Goal: Information Seeking & Learning: Learn about a topic

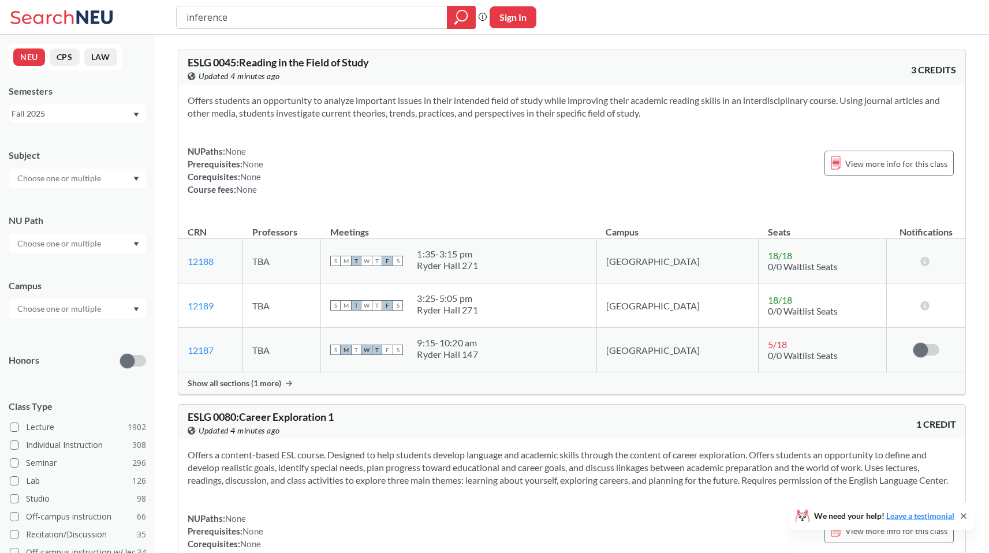
click at [268, 21] on input "inference" at bounding box center [311, 18] width 253 height 20
type input "machine learning"
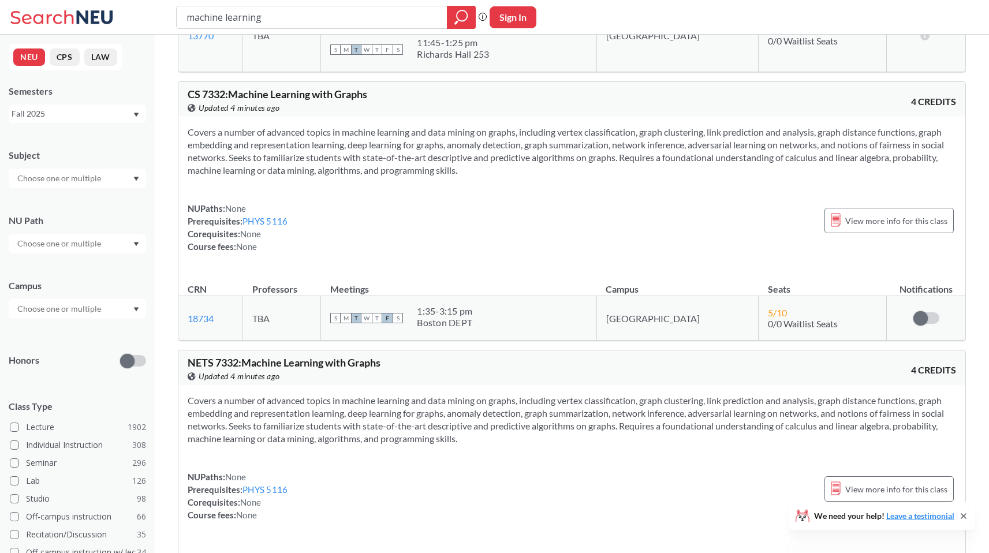
scroll to position [1482, 0]
click at [280, 215] on link "PHYS 5116" at bounding box center [264, 220] width 45 height 10
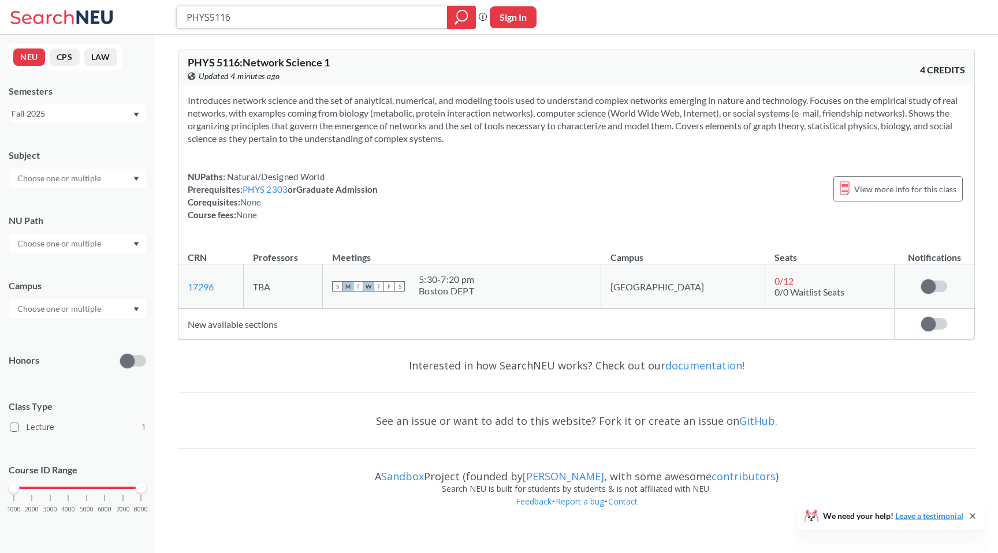
type input "machine learning"
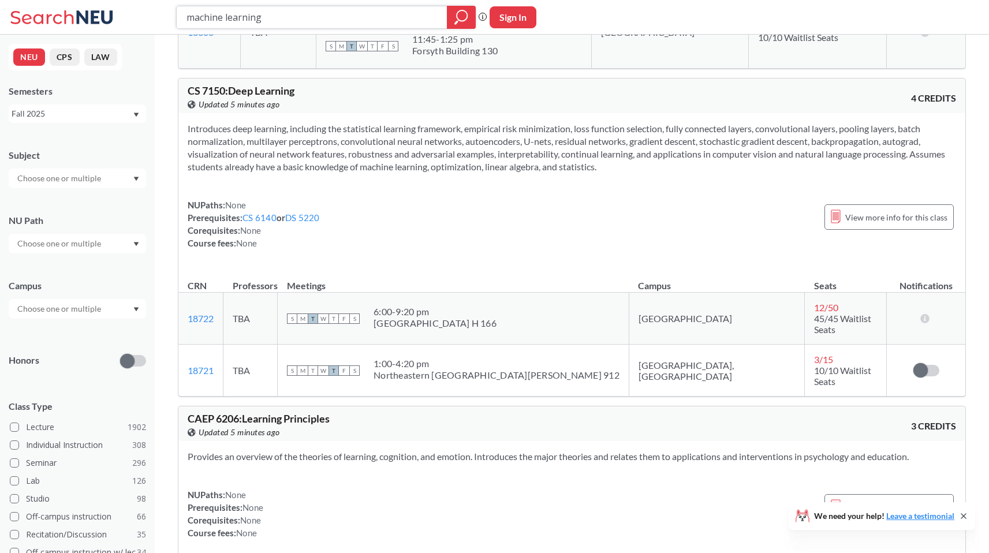
scroll to position [5986, 0]
click at [269, 211] on link "CS 6140" at bounding box center [259, 216] width 34 height 10
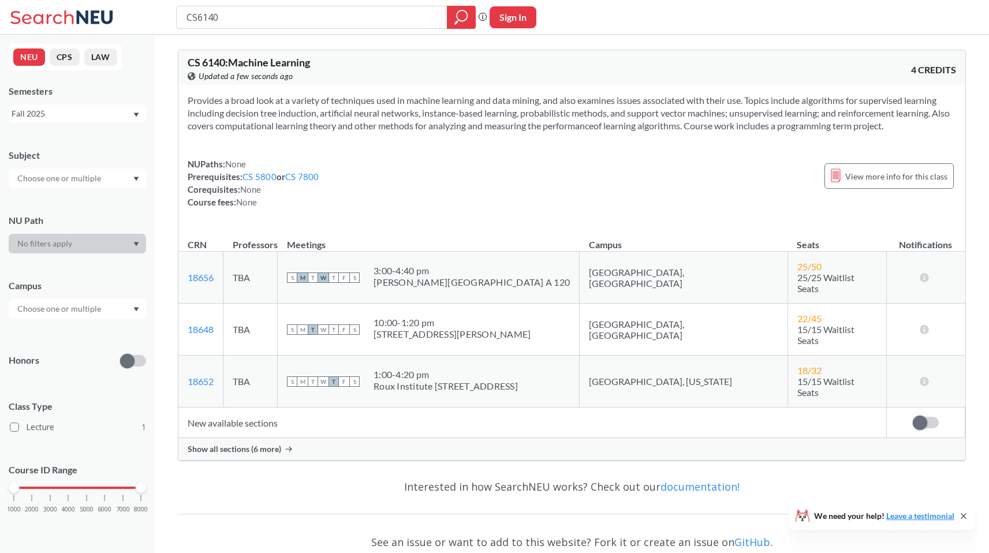
click at [236, 444] on span "Show all sections (6 more)" at bounding box center [235, 449] width 94 height 10
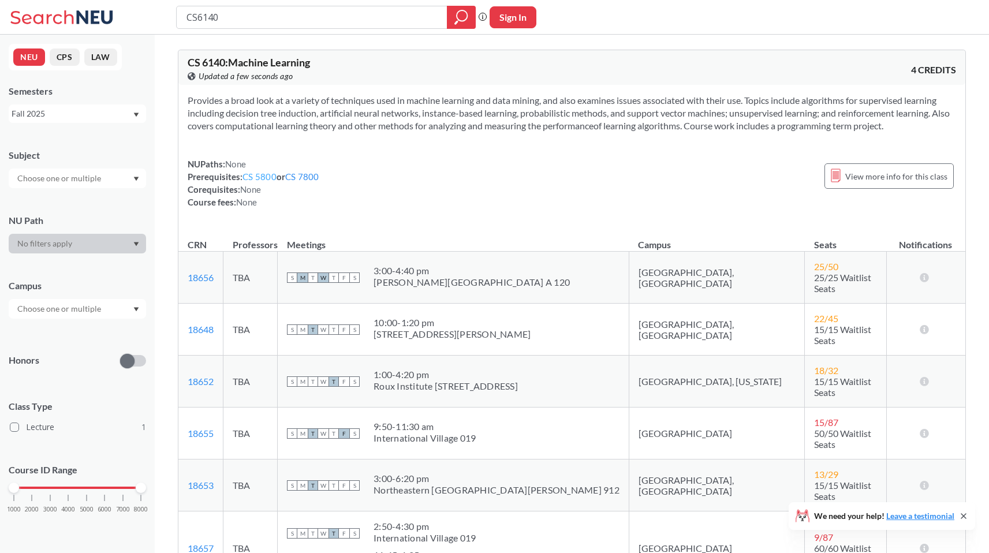
click at [257, 180] on link "CS 5800" at bounding box center [259, 176] width 34 height 10
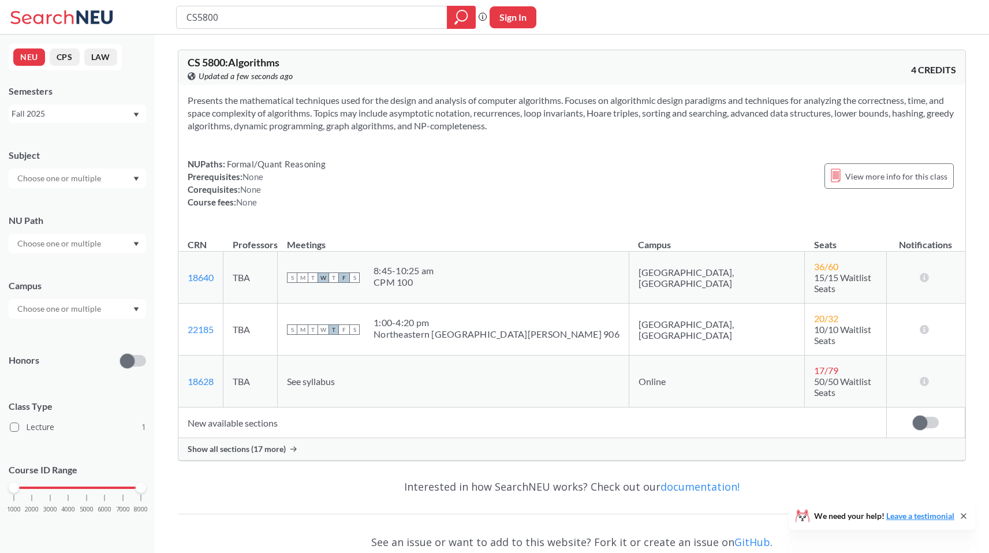
click at [281, 438] on div "Show all sections (17 more)" at bounding box center [571, 449] width 787 height 22
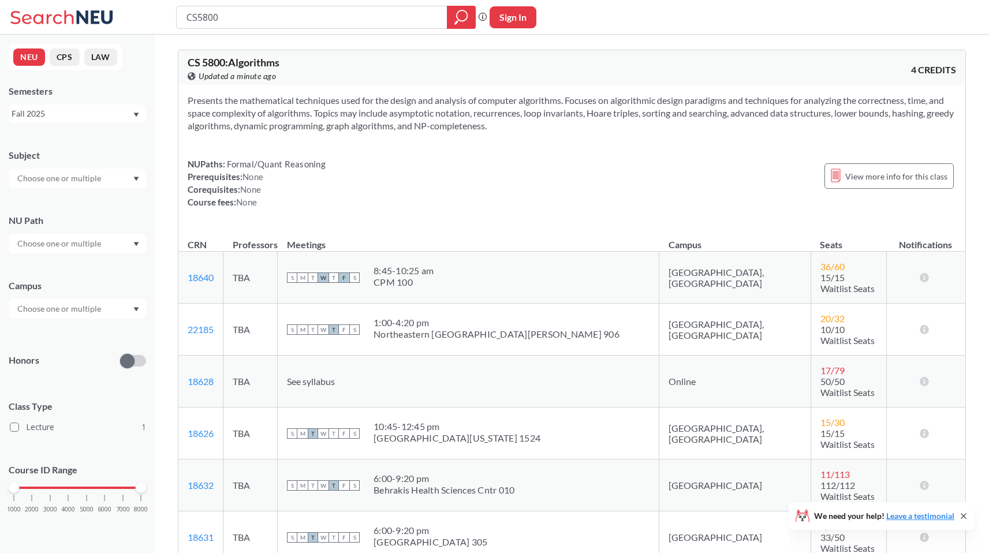
type input "CS6140"
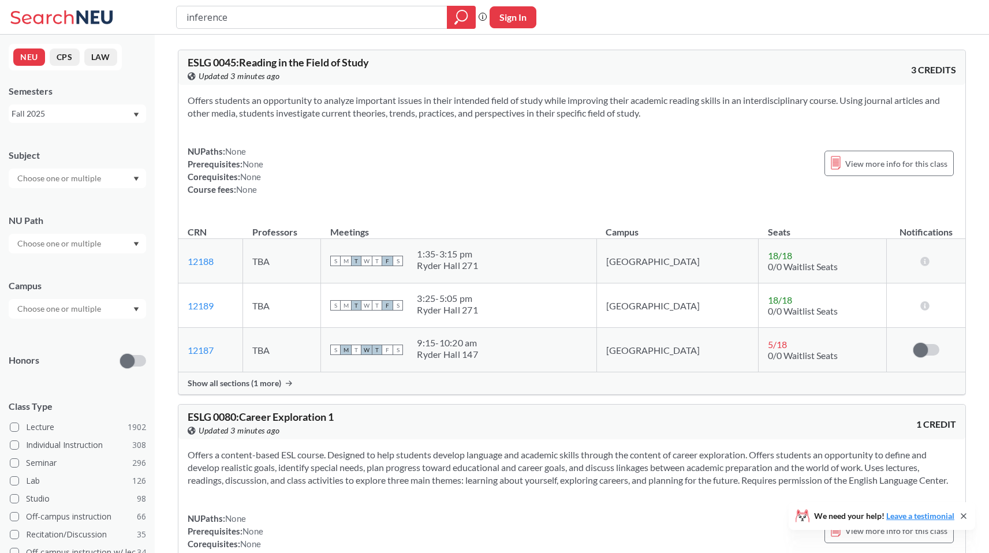
click at [212, 14] on input "inference" at bounding box center [311, 18] width 253 height 20
type input "ds4400"
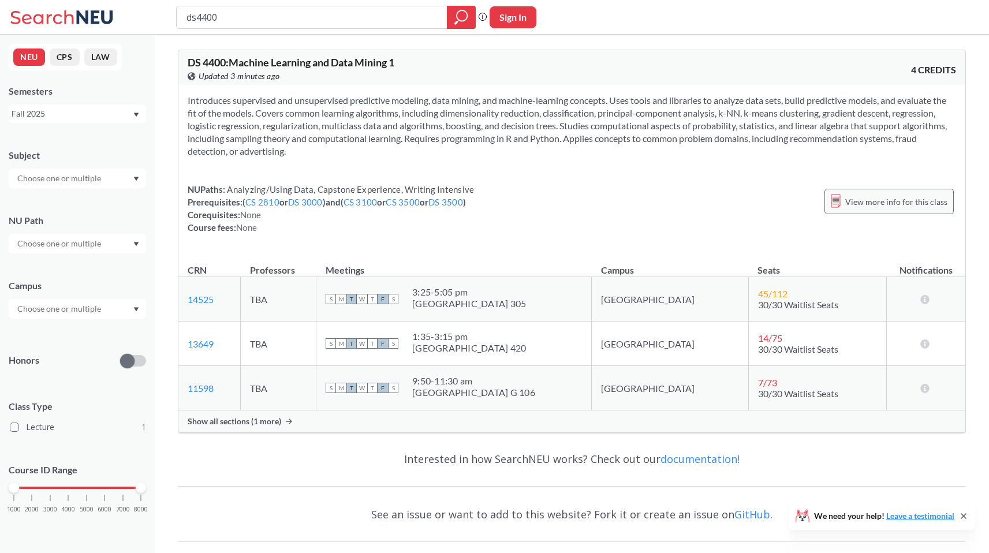
click at [881, 207] on span "View more info for this class" at bounding box center [896, 202] width 102 height 14
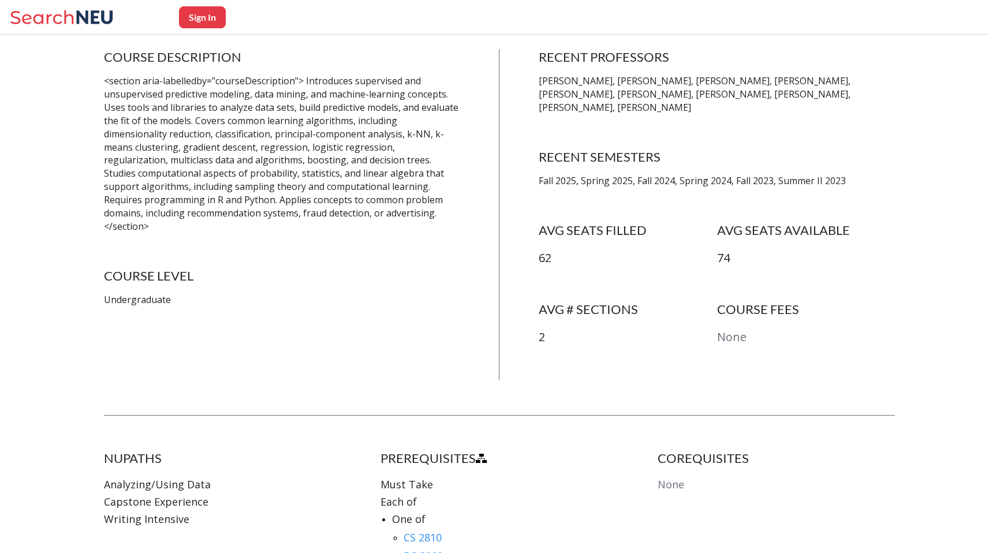
scroll to position [268, 0]
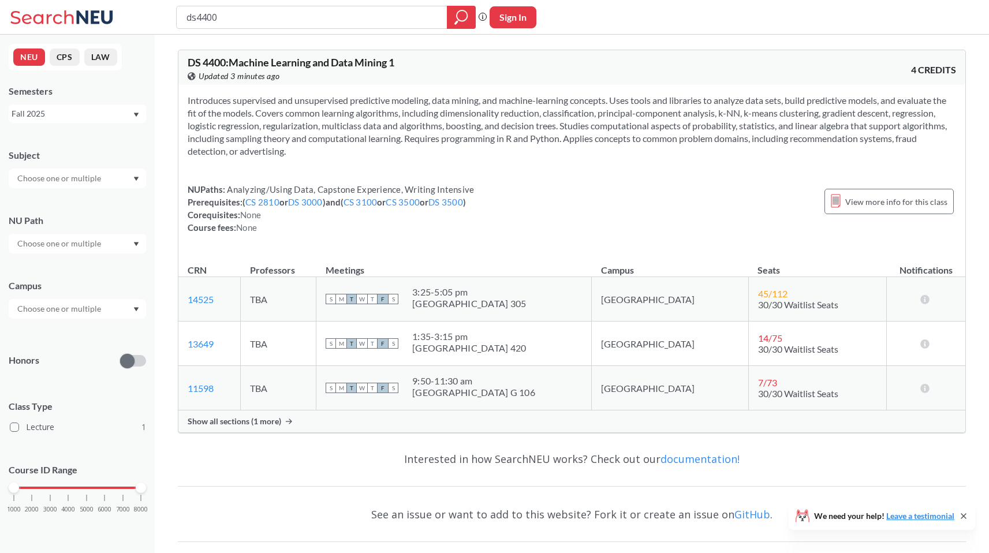
click at [63, 106] on div "Fall 2025" at bounding box center [77, 113] width 137 height 18
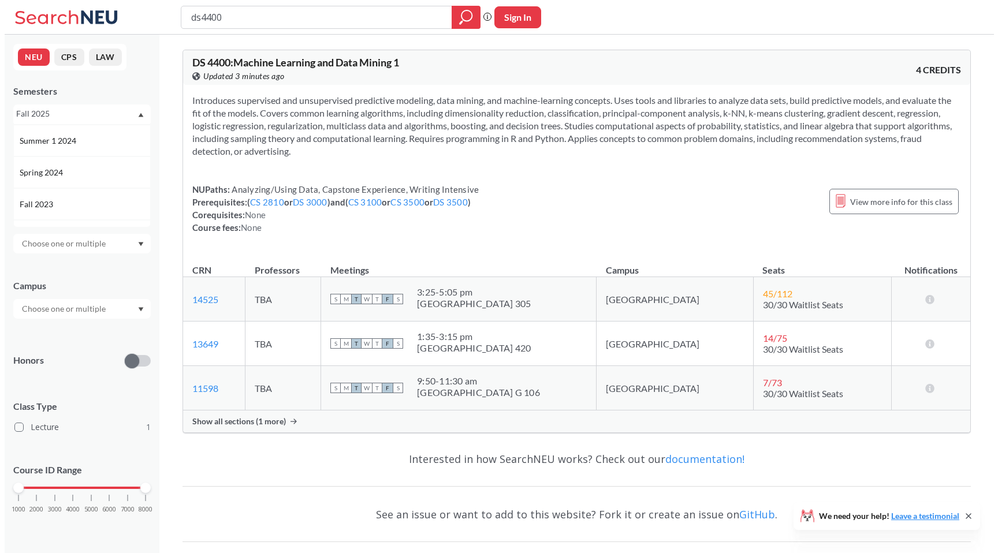
scroll to position [269, 0]
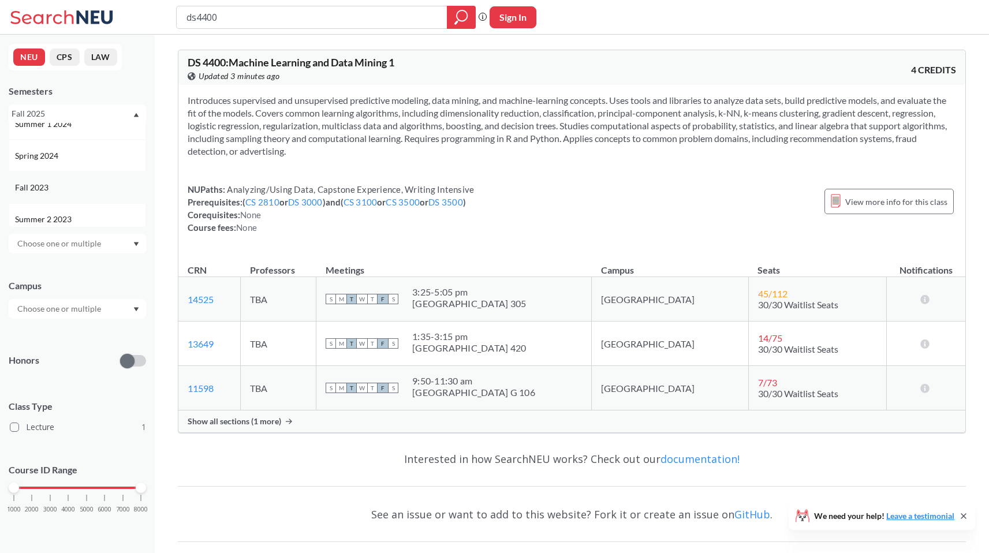
click at [71, 199] on div "Fall 2023" at bounding box center [77, 187] width 137 height 32
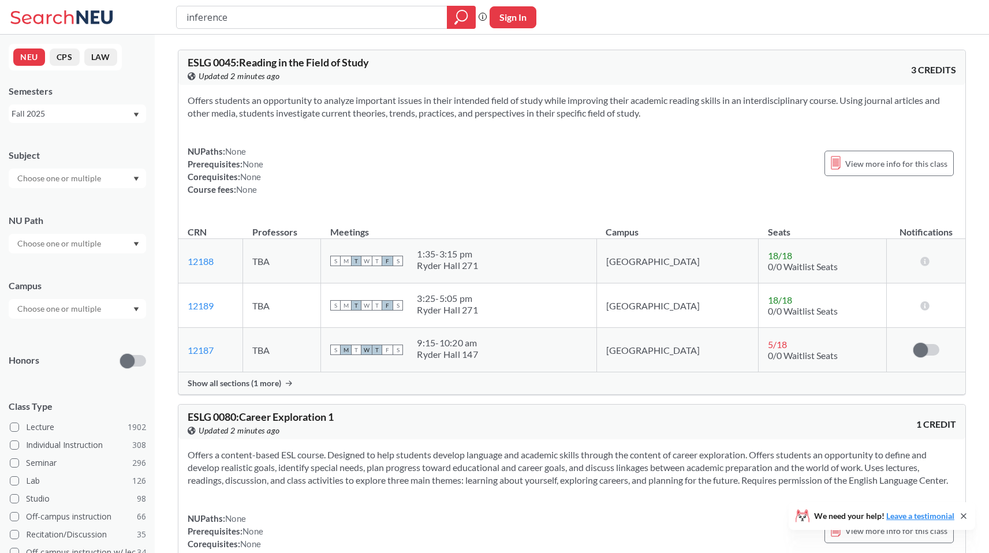
click at [226, 12] on input "inference" at bounding box center [311, 18] width 253 height 20
type input "General requirements & misc- ALL NU PATH FILLED Data Science- [PERSON_NAME] Bio…"
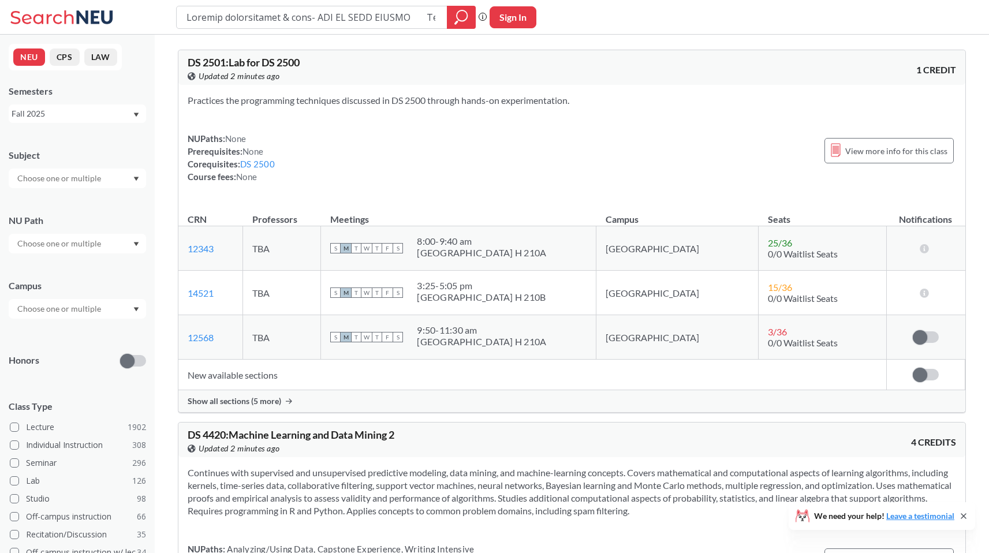
scroll to position [0, 5798]
click at [215, 12] on input "search" at bounding box center [311, 18] width 253 height 20
type input "distributed system"
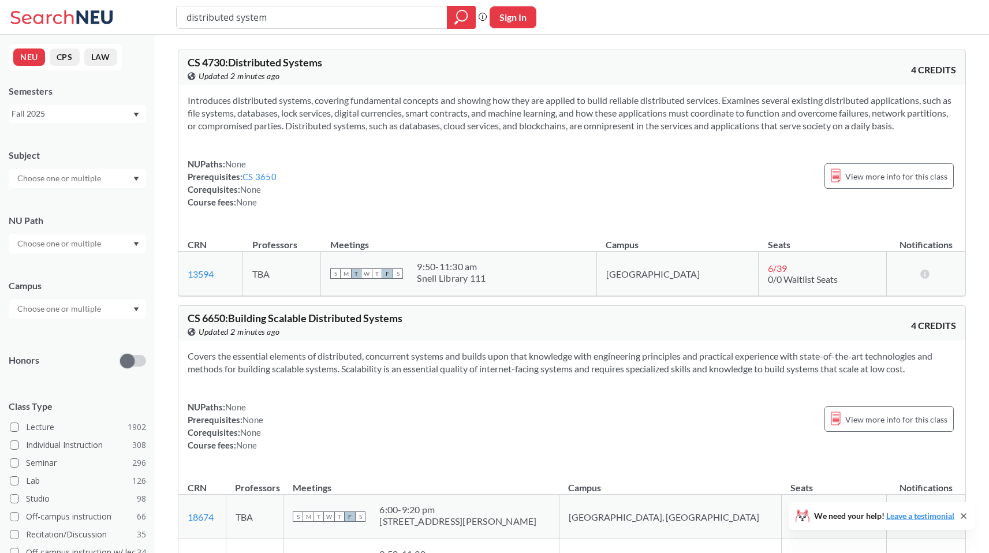
click at [263, 182] on div "NUPaths: None Prerequisites: CS 3650 Corequisites: None Course fees: None" at bounding box center [232, 183] width 89 height 51
click at [263, 178] on link "CS 3650" at bounding box center [259, 176] width 34 height 10
click at [211, 15] on input "distributed system" at bounding box center [311, 18] width 253 height 20
type input "cloud"
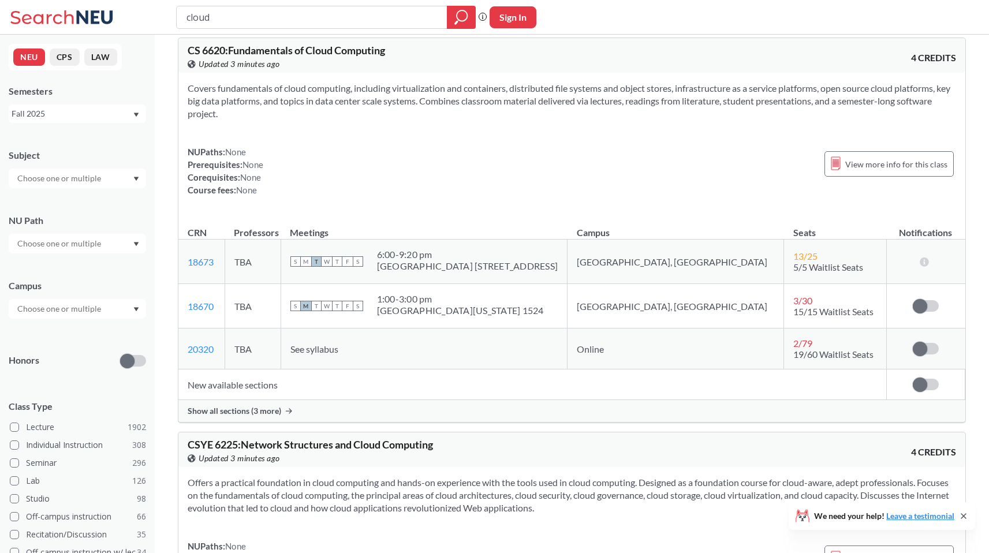
scroll to position [524, 0]
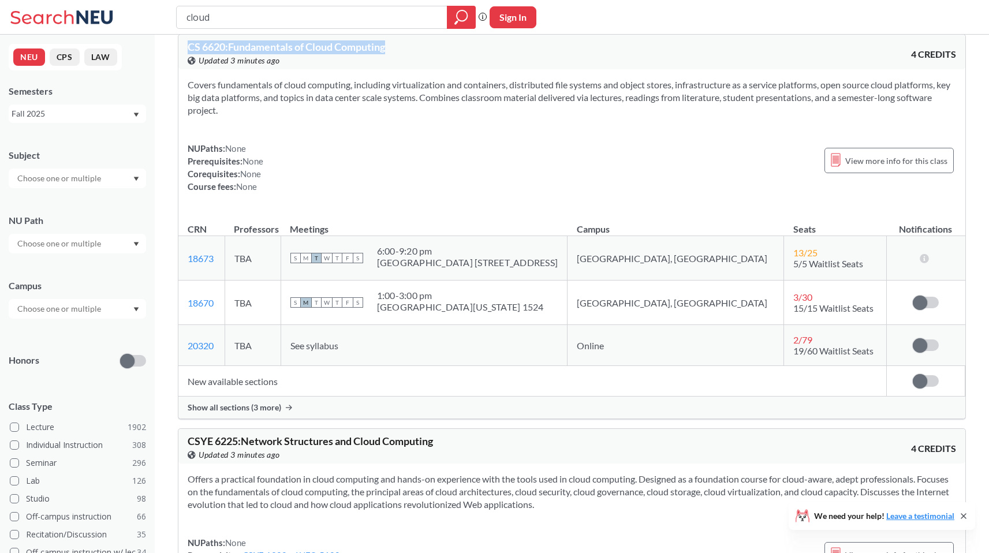
drag, startPoint x: 188, startPoint y: 47, endPoint x: 402, endPoint y: 44, distance: 214.8
click at [403, 44] on div "CS 6620 : Fundamentals of Cloud Computing View this course on Banner. Updated 3…" at bounding box center [380, 54] width 385 height 25
copy span "CS 6620 : Fundamentals of Cloud Computing"
click at [279, 410] on span "Show all sections (3 more)" at bounding box center [235, 407] width 94 height 10
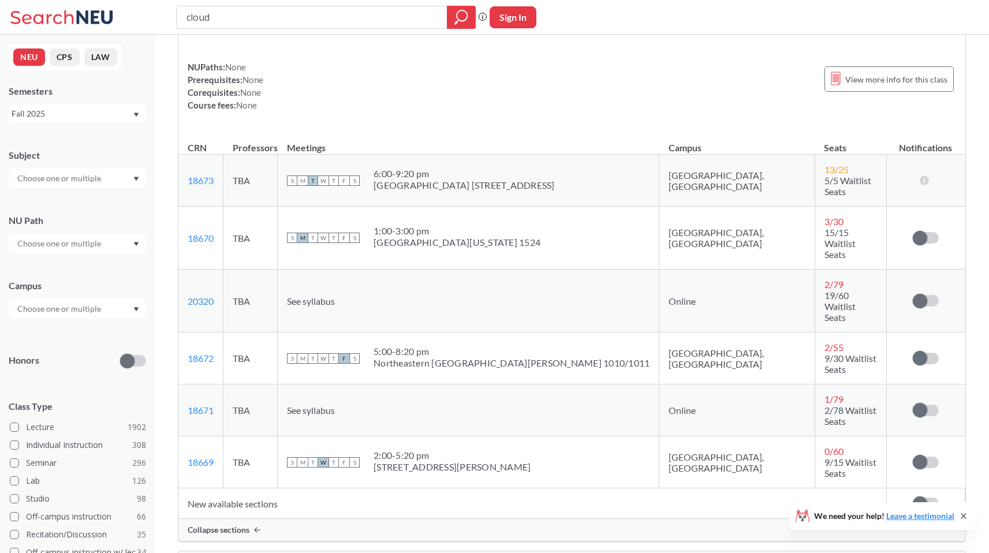
scroll to position [613, 0]
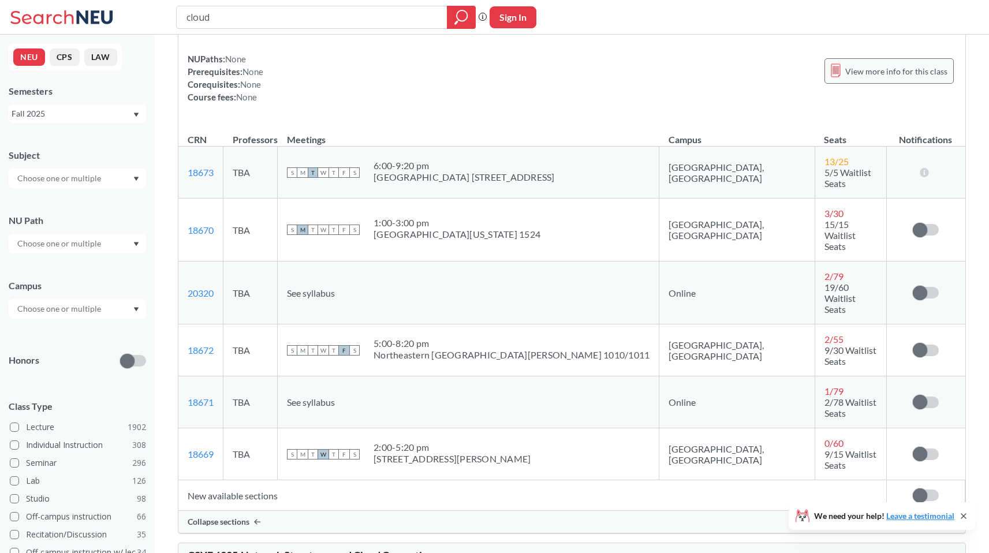
click at [849, 74] on span "View more info for this class" at bounding box center [896, 71] width 102 height 14
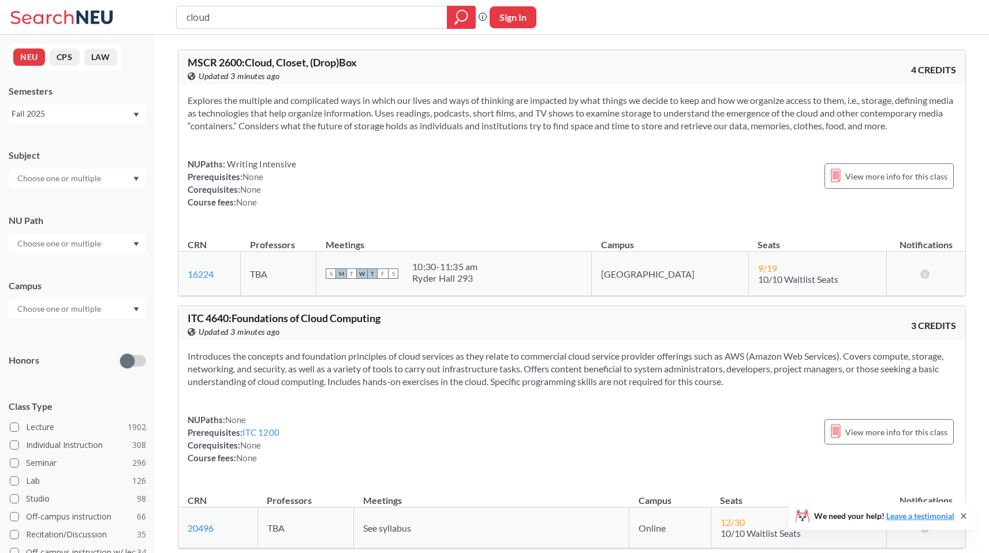
click at [58, 110] on div "Fall 2025" at bounding box center [72, 113] width 121 height 13
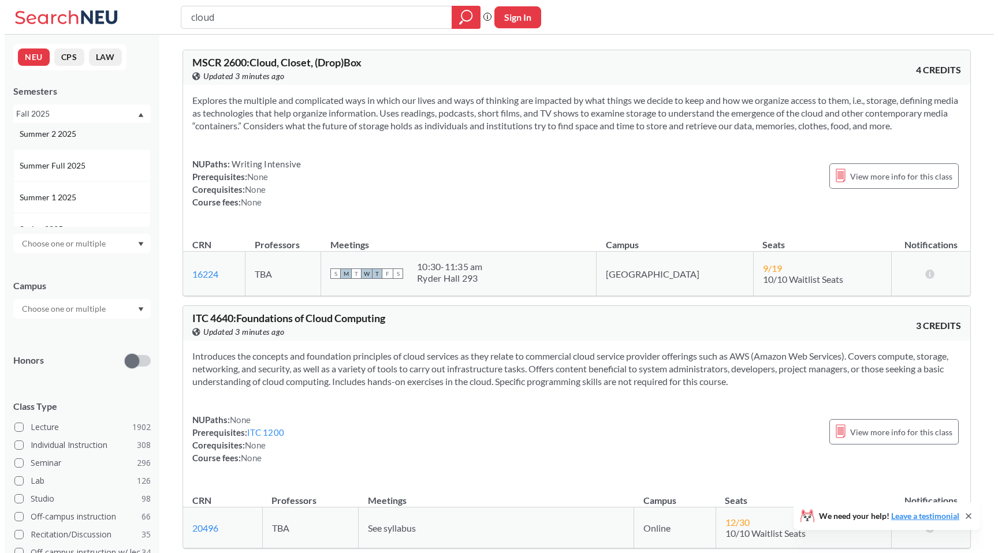
scroll to position [41, 0]
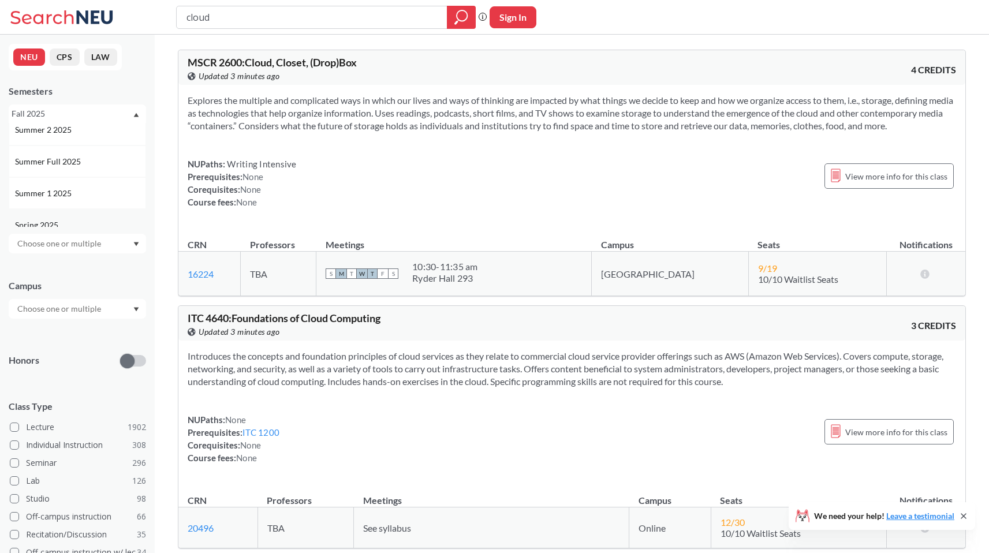
click at [67, 222] on div "Spring 2025" at bounding box center [80, 225] width 130 height 13
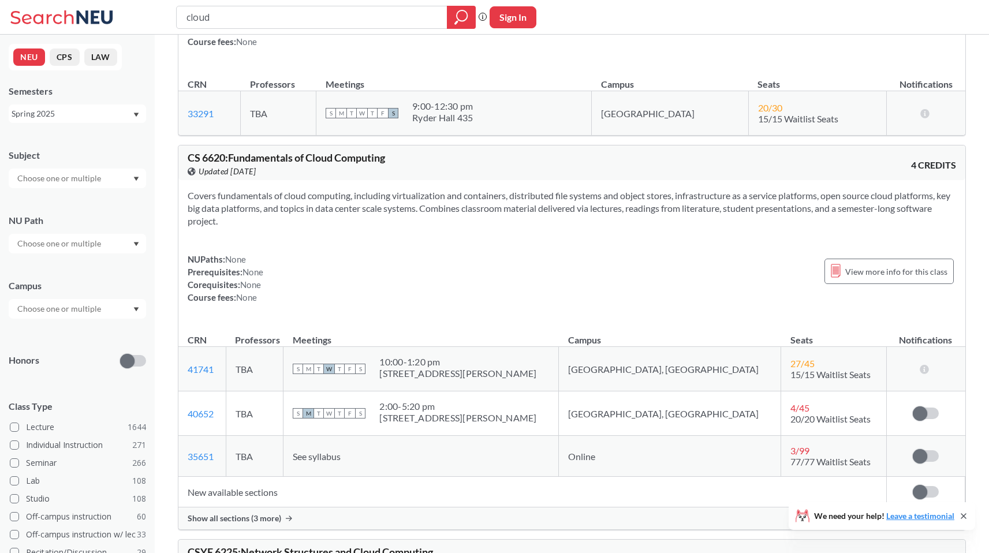
scroll to position [177, 0]
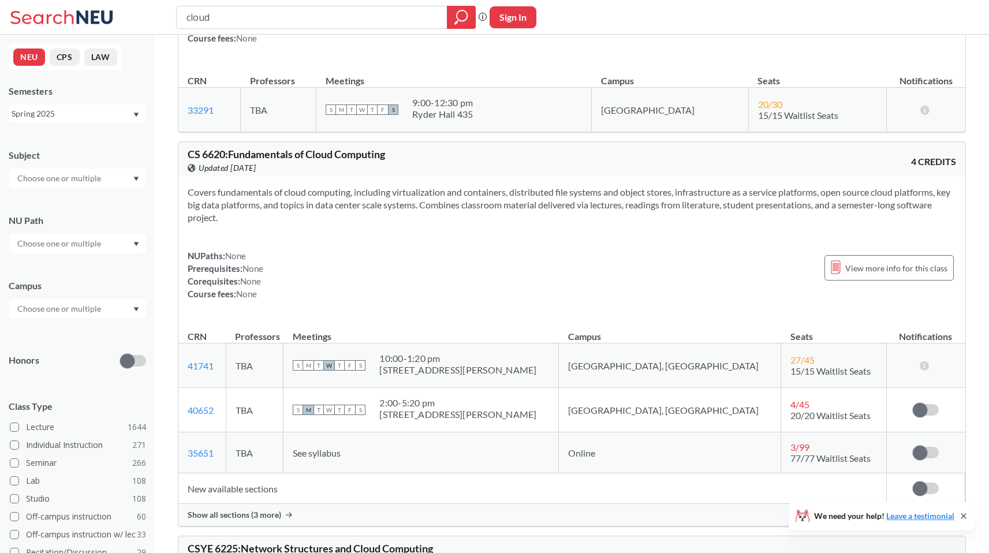
click at [247, 521] on div "Show all sections (3 more)" at bounding box center [571, 515] width 787 height 22
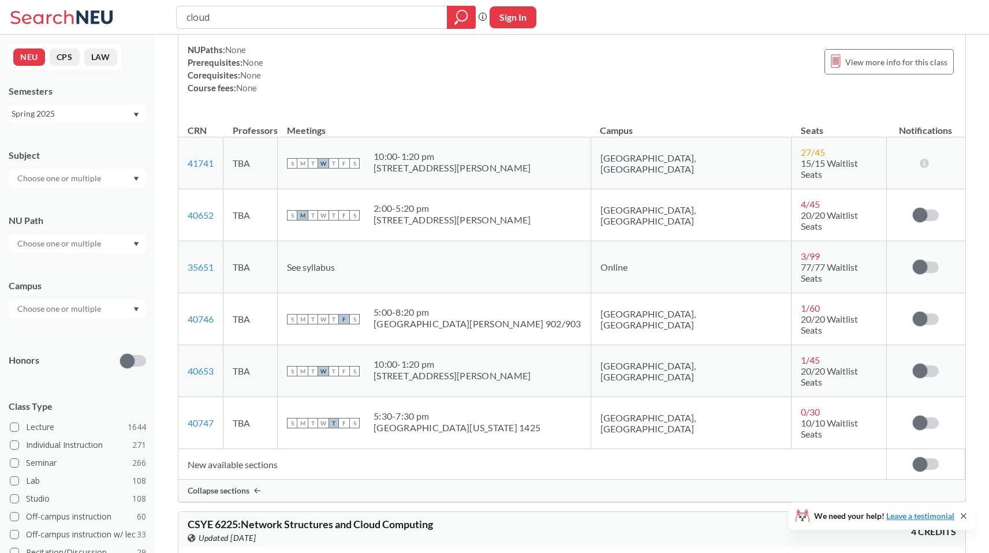
scroll to position [375, 0]
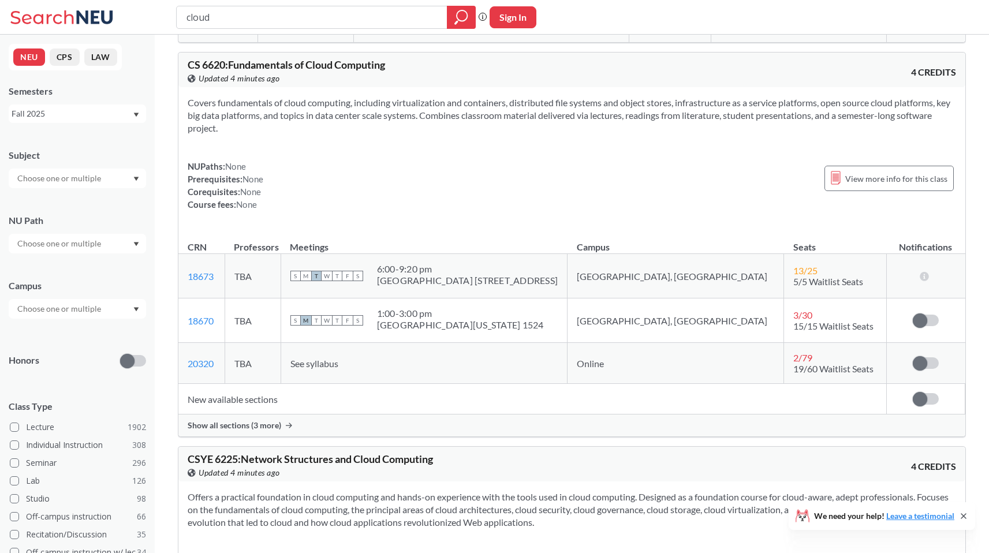
scroll to position [512, 0]
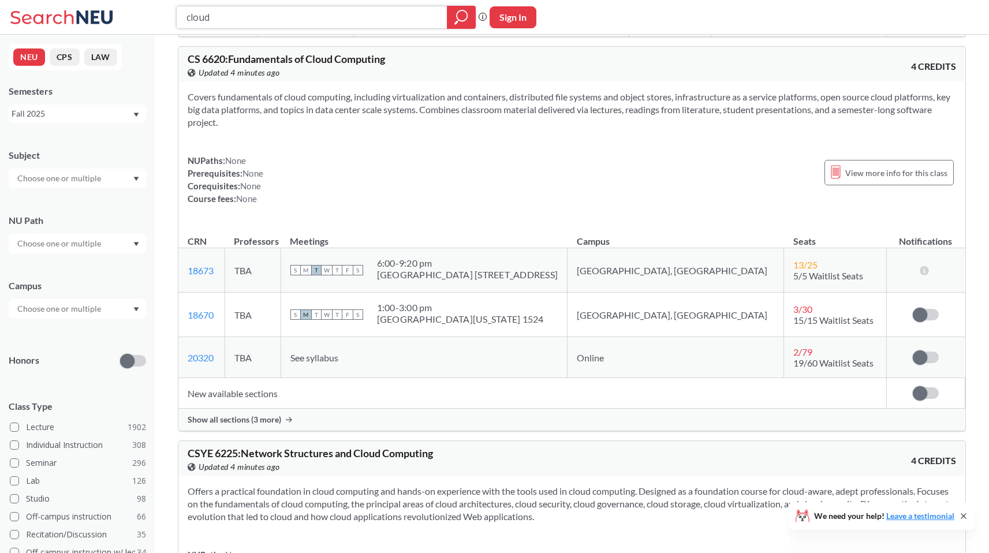
click at [213, 13] on input "cloud" at bounding box center [311, 18] width 253 height 20
paste input "Bioinformatics"
type input "Bioinformatics"
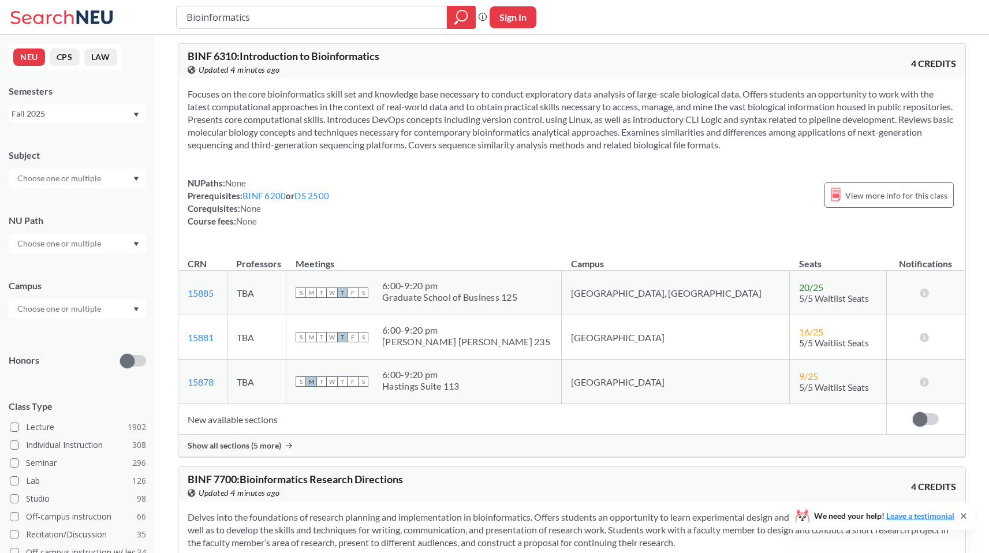
scroll to position [1866, 0]
click at [204, 58] on span "BINF 6310 : Introduction to Bioinformatics" at bounding box center [284, 57] width 192 height 13
copy div "BINF 6310 : Introduction to Bioinformatics View this course on Banner."
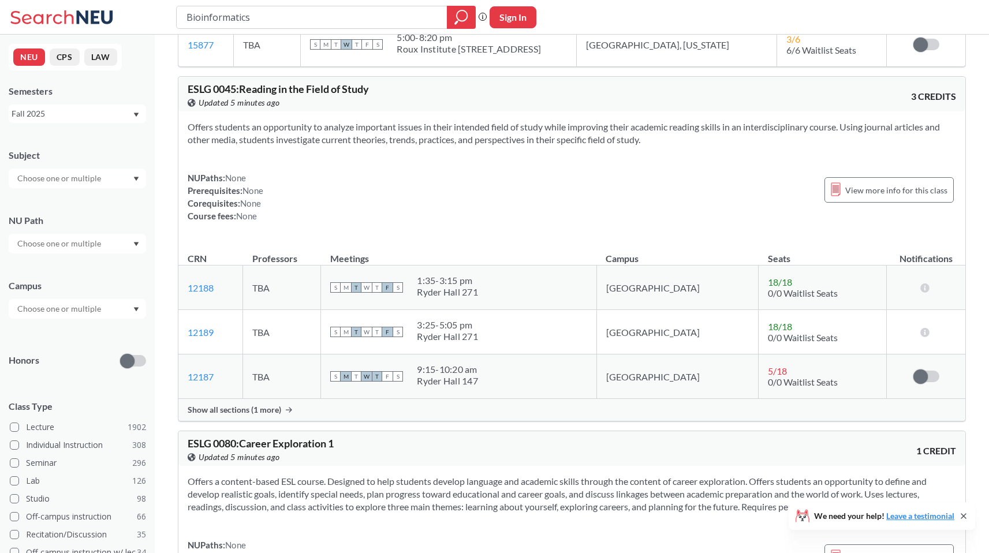
scroll to position [2856, 0]
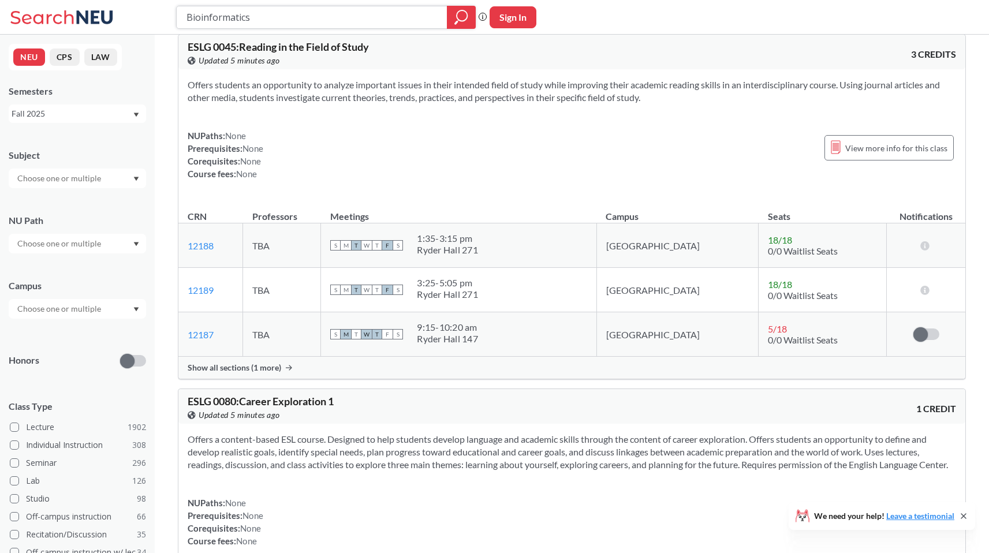
click at [214, 14] on input "Bioinformatics" at bounding box center [311, 18] width 253 height 20
paste input "Structural Biology"
type input "Structural Biology"
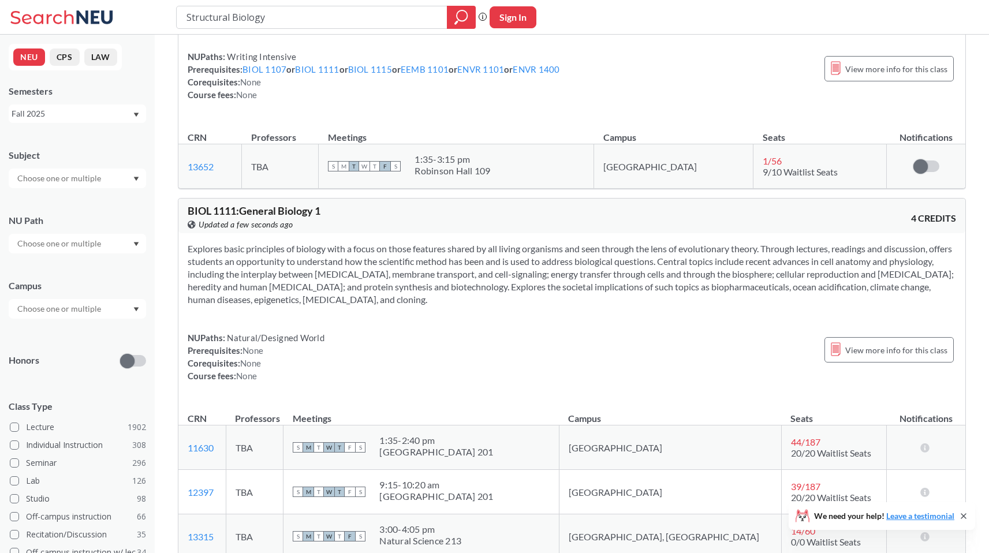
scroll to position [2957, 0]
click at [274, 21] on input "Structural Biology" at bounding box center [311, 18] width 253 height 20
paste input "High Performance Compu"
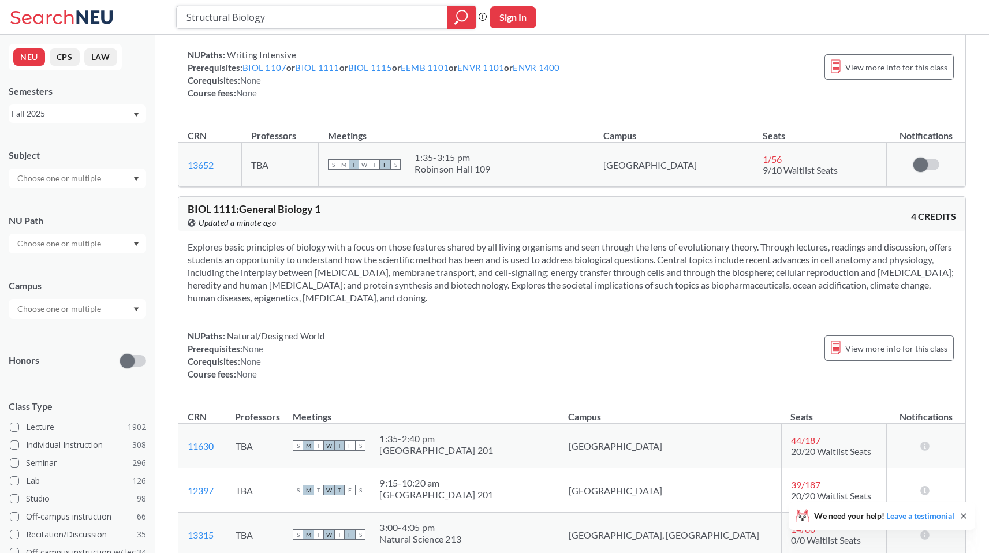
type input "High Performance Compu"
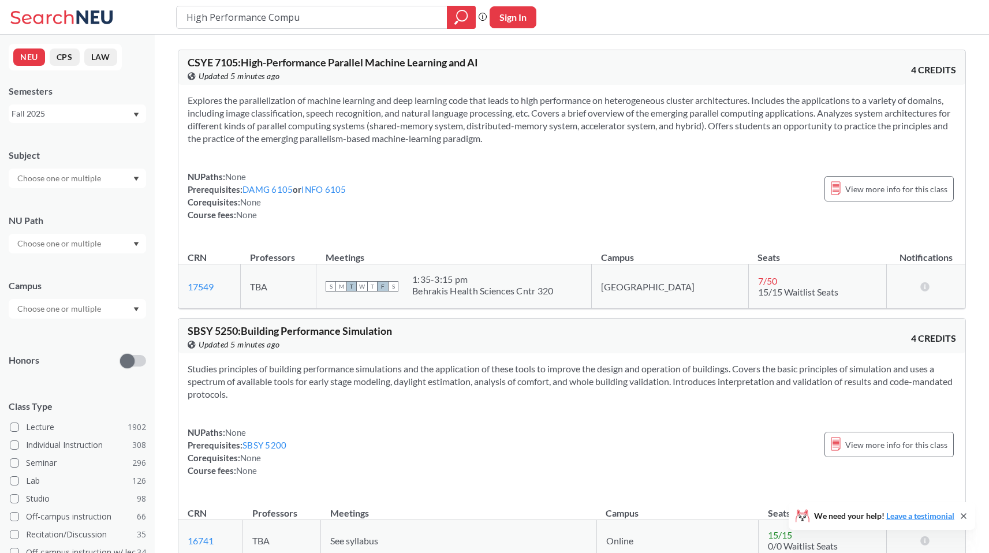
click at [99, 108] on div "Fall 2025" at bounding box center [72, 113] width 121 height 13
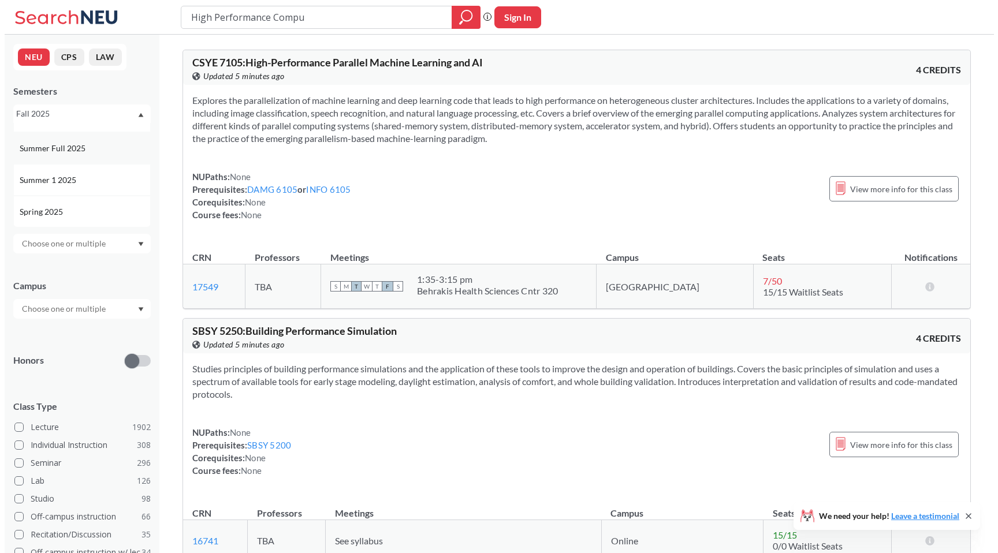
scroll to position [55, 0]
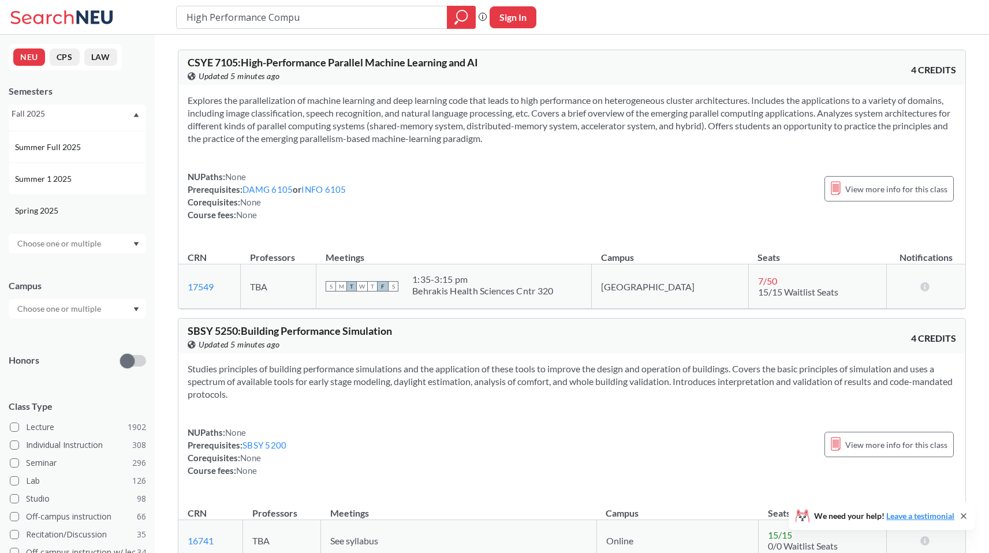
click at [95, 203] on div "Spring 2025" at bounding box center [77, 211] width 137 height 32
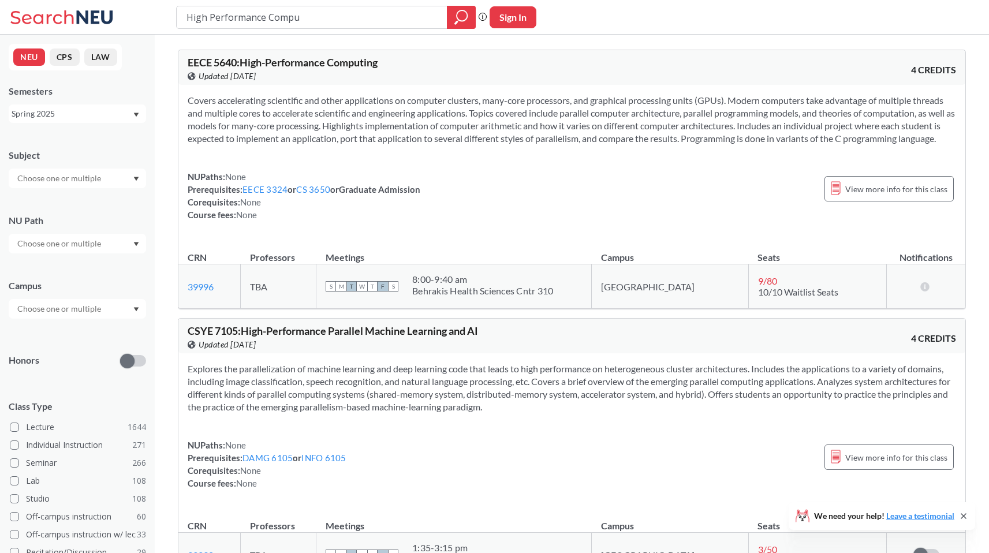
click at [49, 113] on div "Spring 2025" at bounding box center [72, 113] width 121 height 13
click at [61, 133] on div "Fall 2025" at bounding box center [80, 139] width 130 height 13
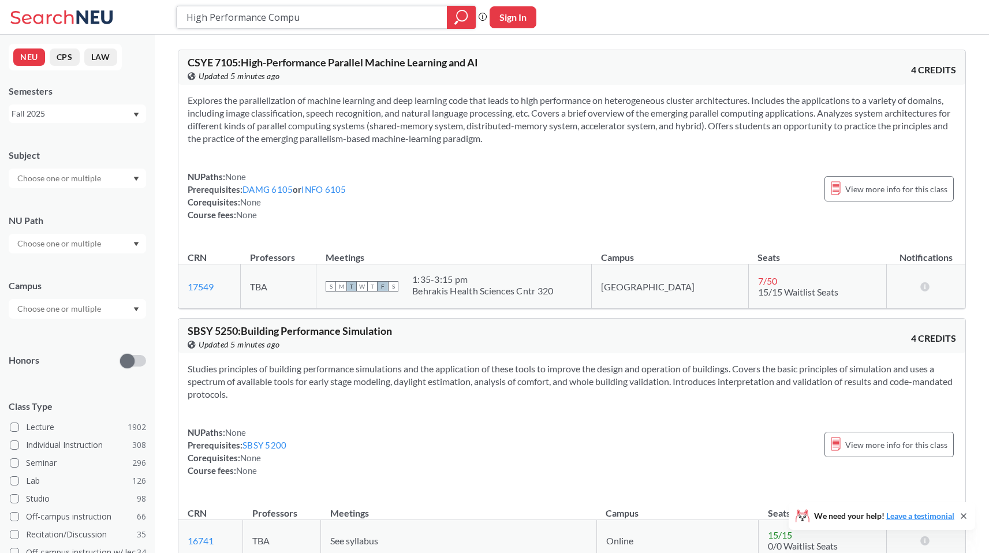
click at [208, 17] on input "High Performance Compu" at bounding box center [311, 18] width 253 height 20
type input "systems bio"
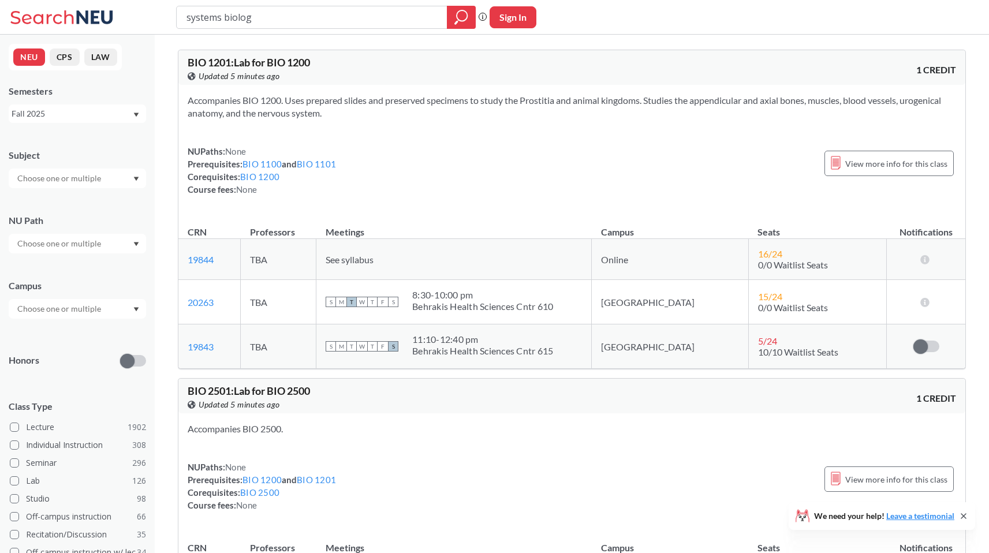
type input "systems biology"
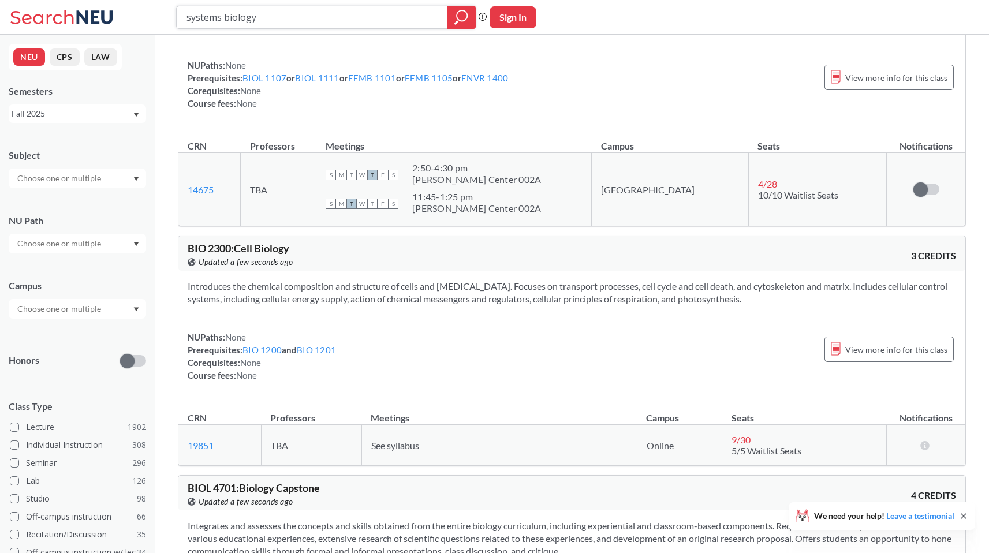
scroll to position [384, 0]
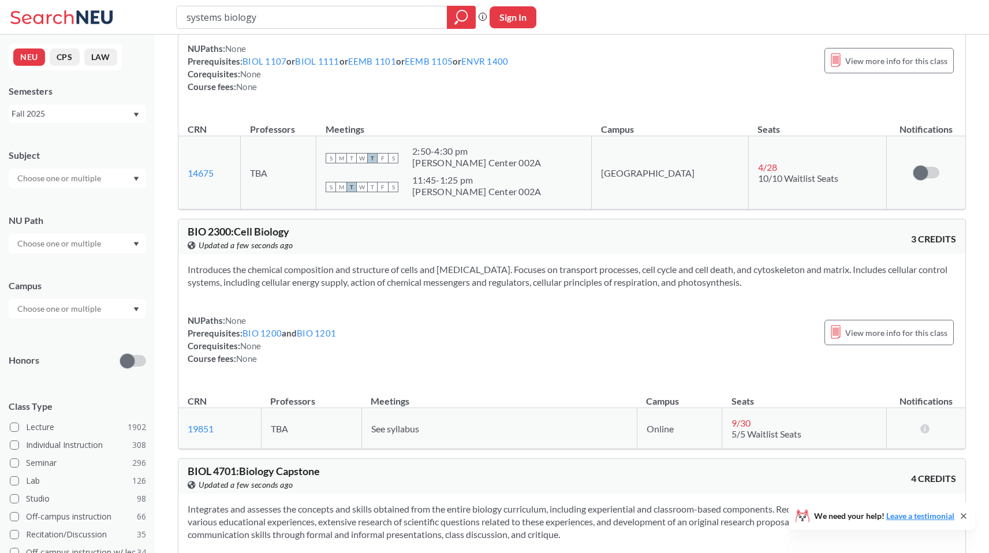
click at [64, 118] on div "Fall 2025" at bounding box center [72, 113] width 121 height 13
click at [62, 212] on div "Spring 2025" at bounding box center [80, 216] width 130 height 13
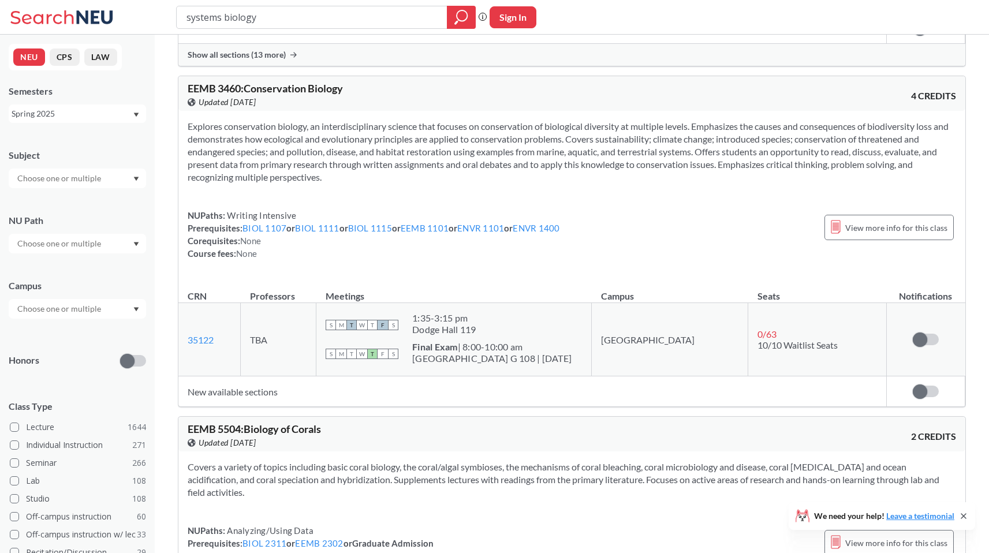
scroll to position [876, 0]
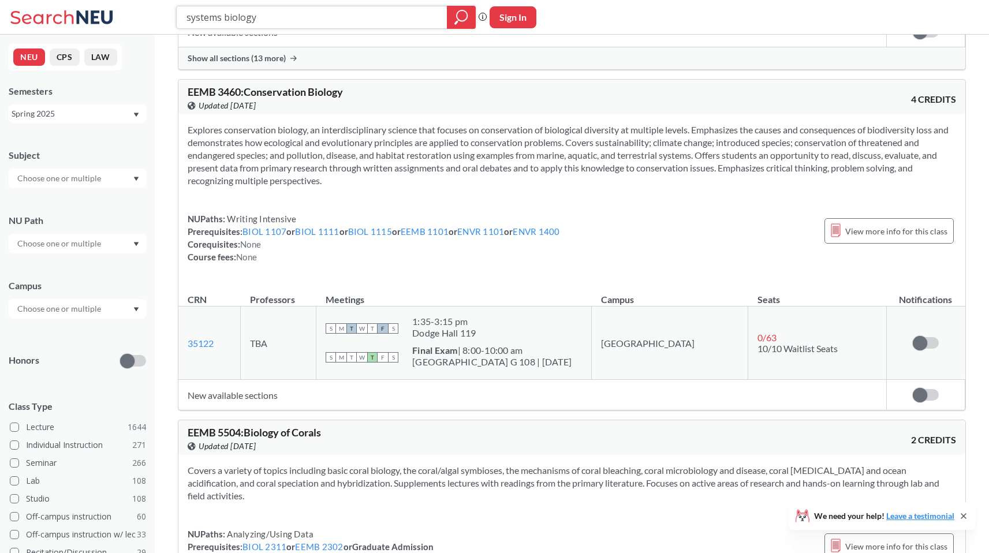
scroll to position [384, 0]
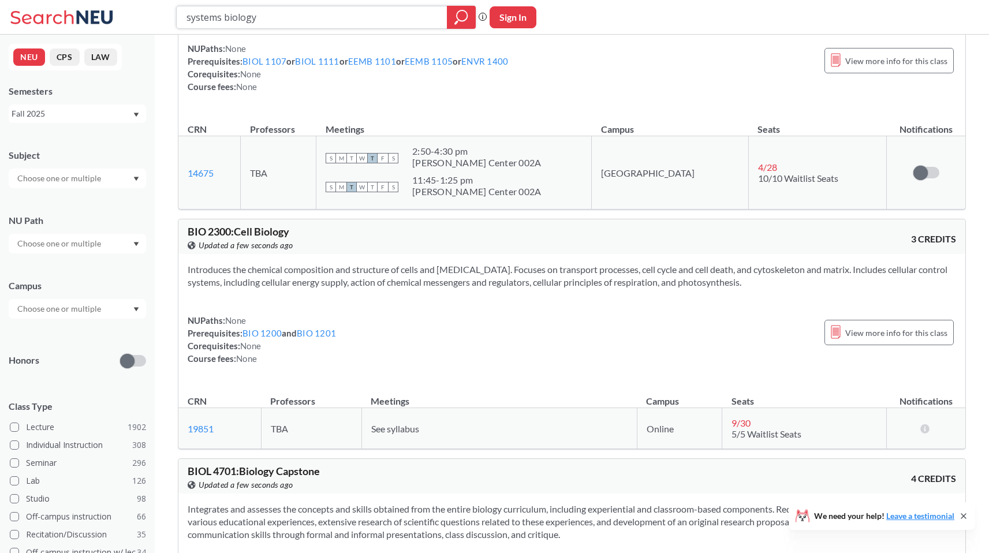
click at [200, 8] on input "systems biology" at bounding box center [311, 18] width 253 height 20
click at [200, 16] on input "systems biology" at bounding box center [311, 18] width 253 height 20
type input "structural biology"
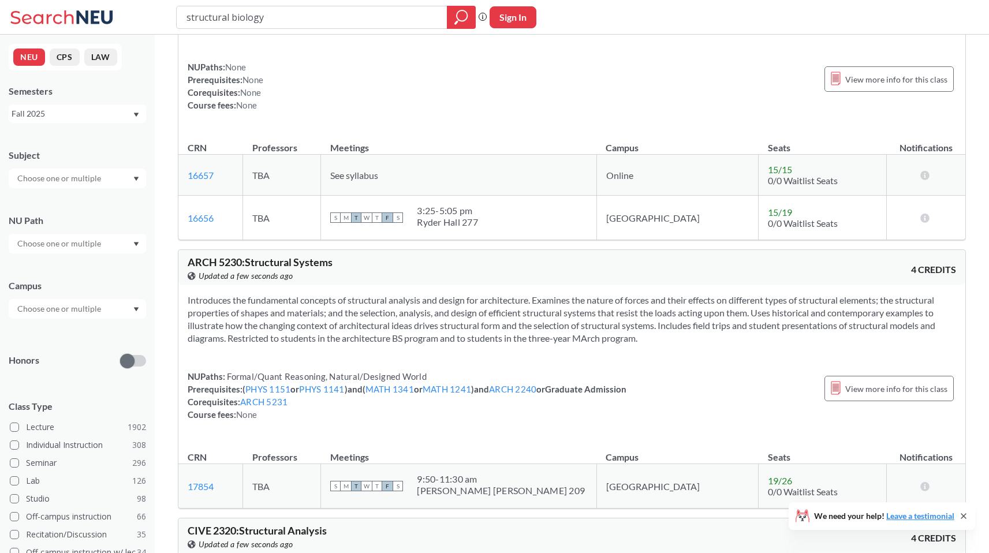
scroll to position [421, 0]
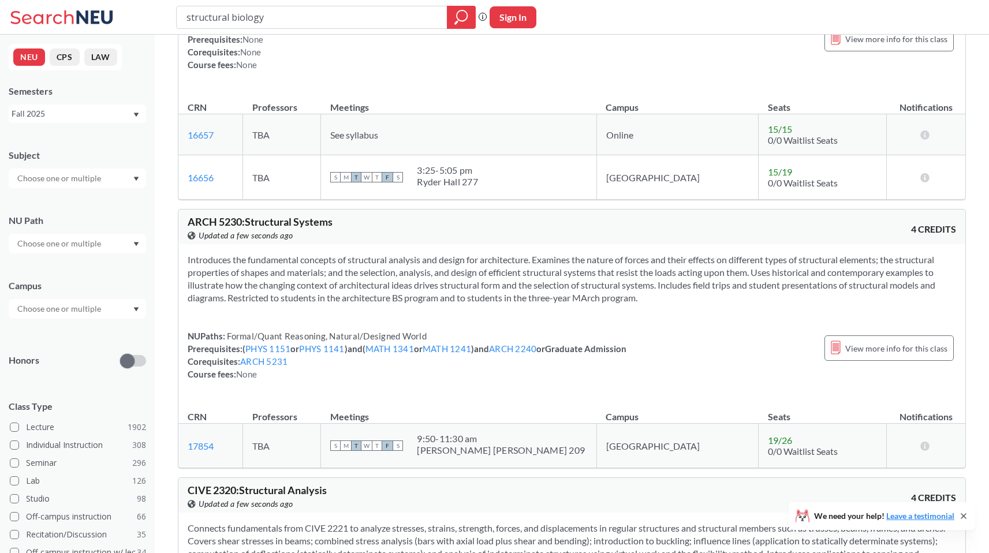
click at [65, 124] on div "NEU CPS LAW Semesters Fall 2025 Subject NU Path Campus Honors Class Type Lectur…" at bounding box center [77, 294] width 155 height 518
click at [66, 114] on div "Fall 2025" at bounding box center [72, 113] width 121 height 13
click at [83, 171] on div "Spring 2025" at bounding box center [80, 169] width 130 height 13
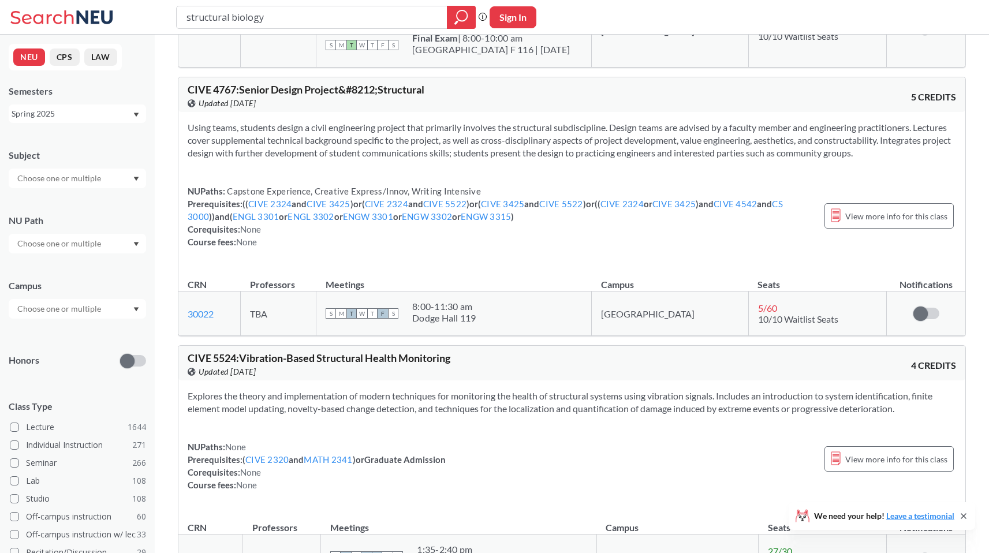
scroll to position [860, 0]
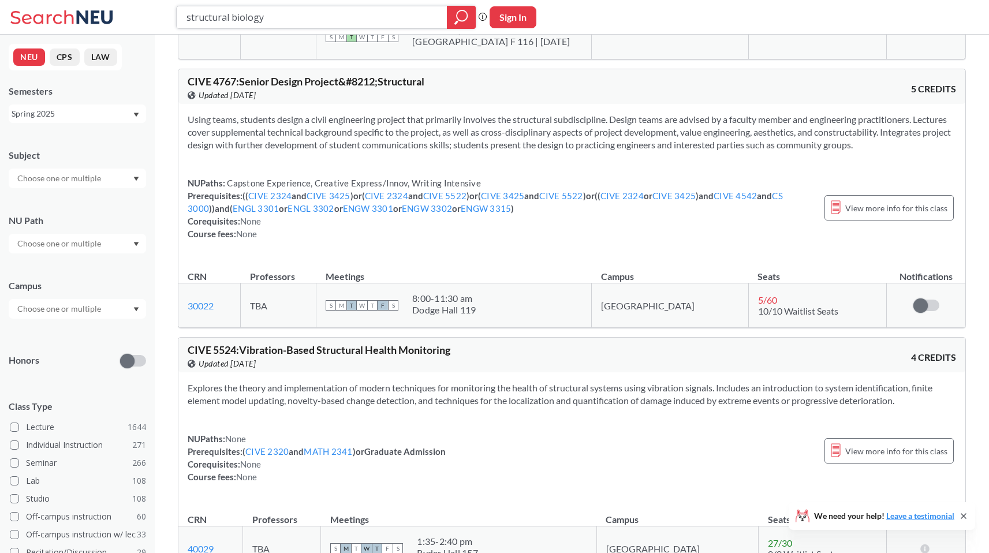
click at [255, 13] on input "structural biology" at bounding box center [311, 18] width 253 height 20
type input "numerical"
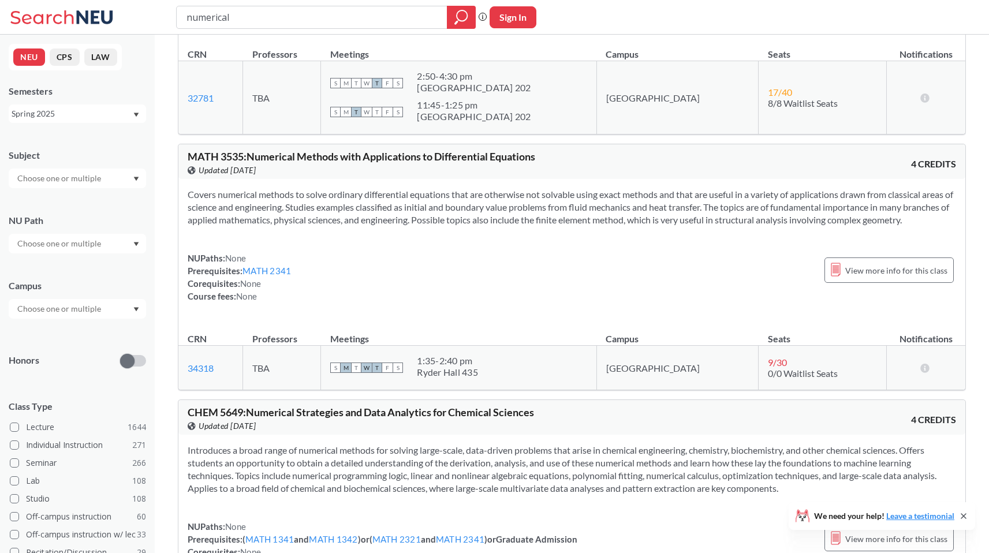
scroll to position [469, 0]
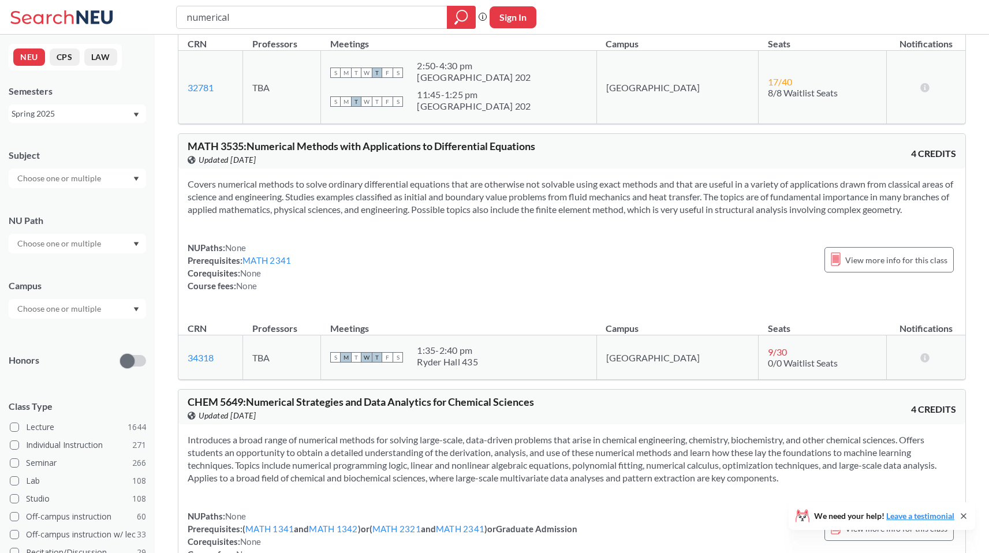
click at [199, 147] on span "MATH 3535 : Numerical Methods with Applications to Differential Equations" at bounding box center [362, 146] width 348 height 13
copy div "MATH 3535 : Numerical Methods with Applications to Differential Equations View …"
click at [206, 18] on input "numerical" at bounding box center [311, 18] width 253 height 20
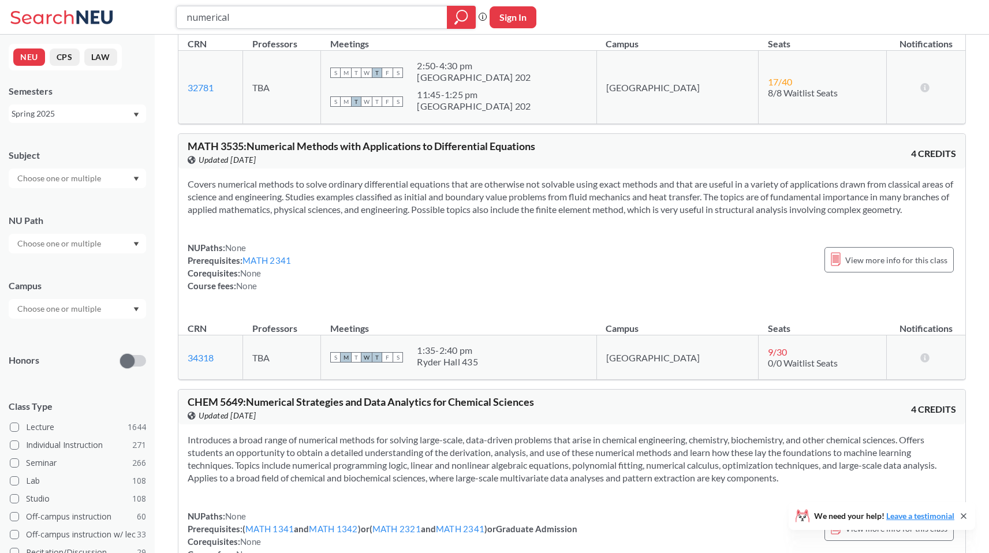
click at [206, 18] on input "numerical" at bounding box center [311, 18] width 253 height 20
paste input "Scientific Computing"
type input "Scientific Computing"
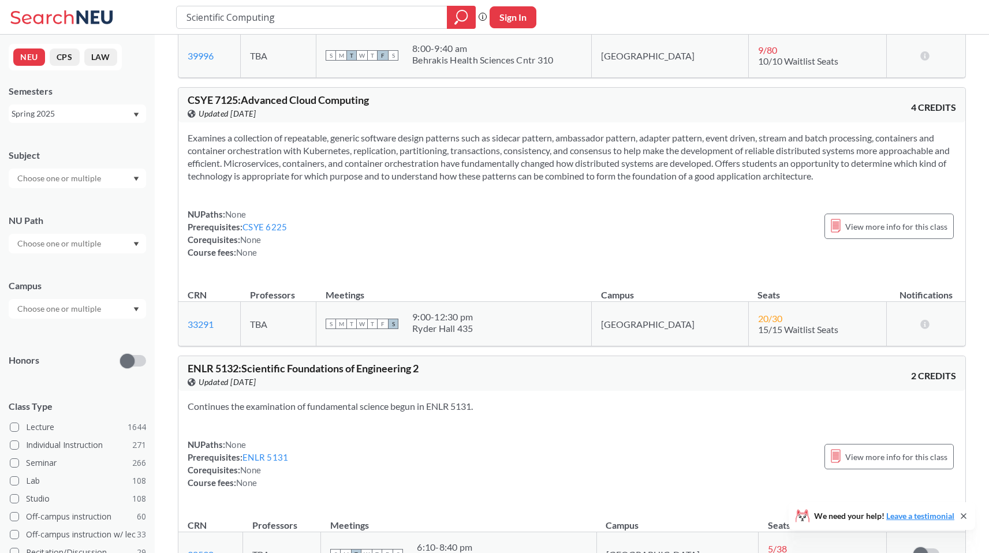
scroll to position [488, 0]
click at [81, 114] on div "Spring 2025" at bounding box center [72, 113] width 121 height 13
click at [76, 146] on div "Fall 2025" at bounding box center [77, 139] width 137 height 32
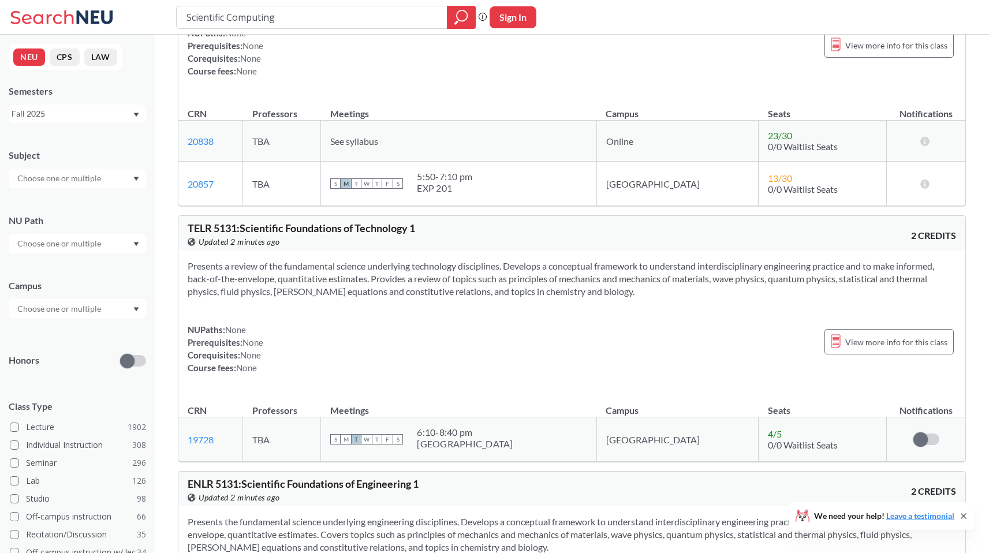
scroll to position [447, 0]
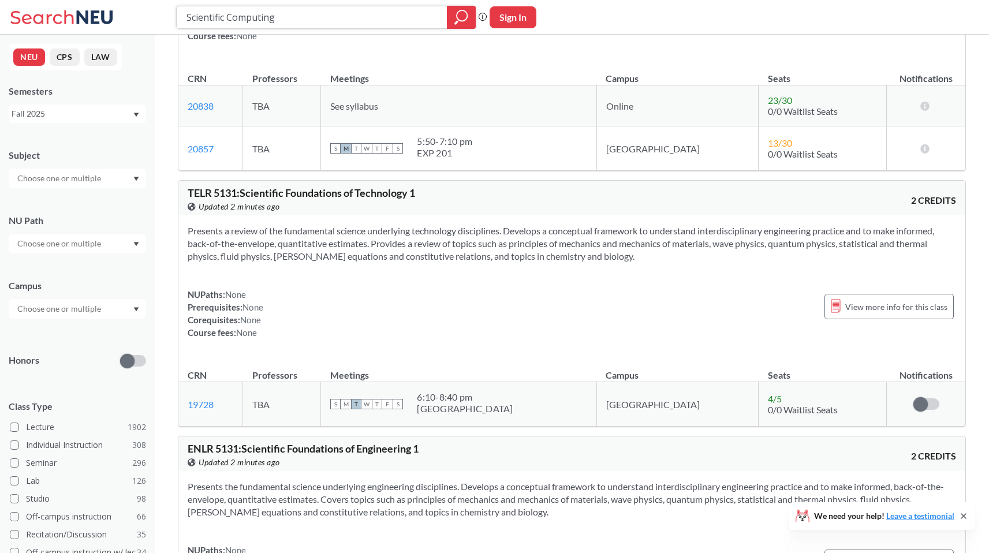
click at [219, 10] on input "Scientific Computing" at bounding box center [311, 18] width 253 height 20
type input "deep learning"
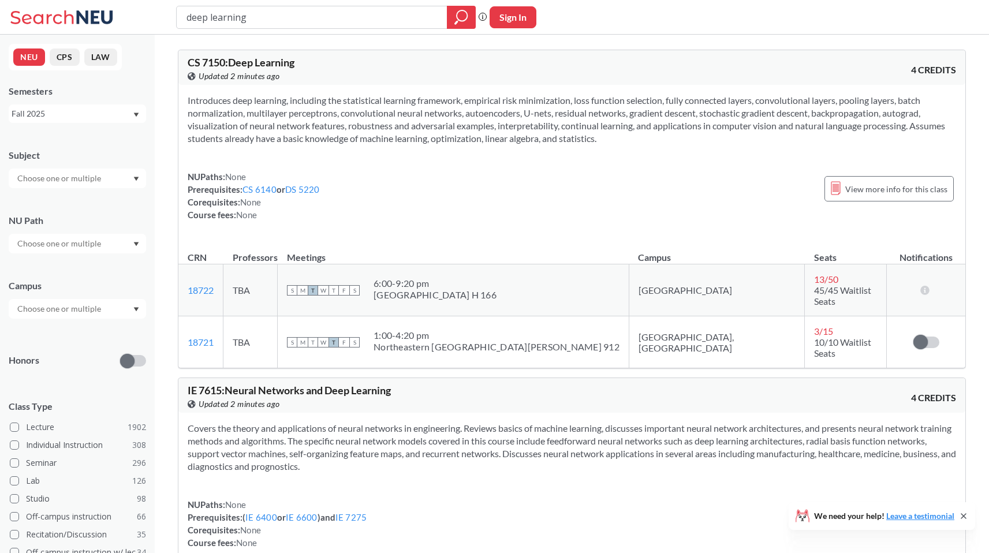
click at [84, 118] on div "Fall 2025" at bounding box center [72, 113] width 121 height 13
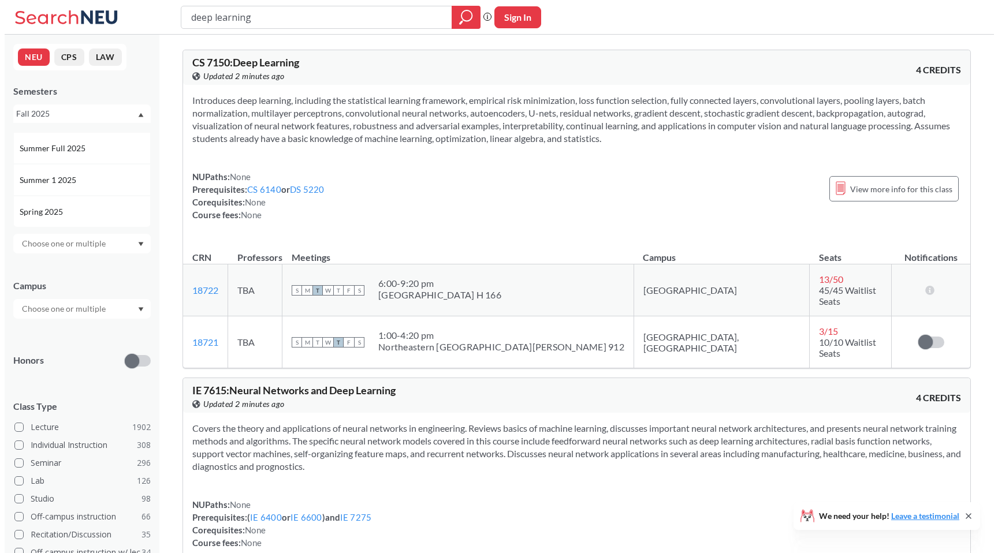
scroll to position [68, 0]
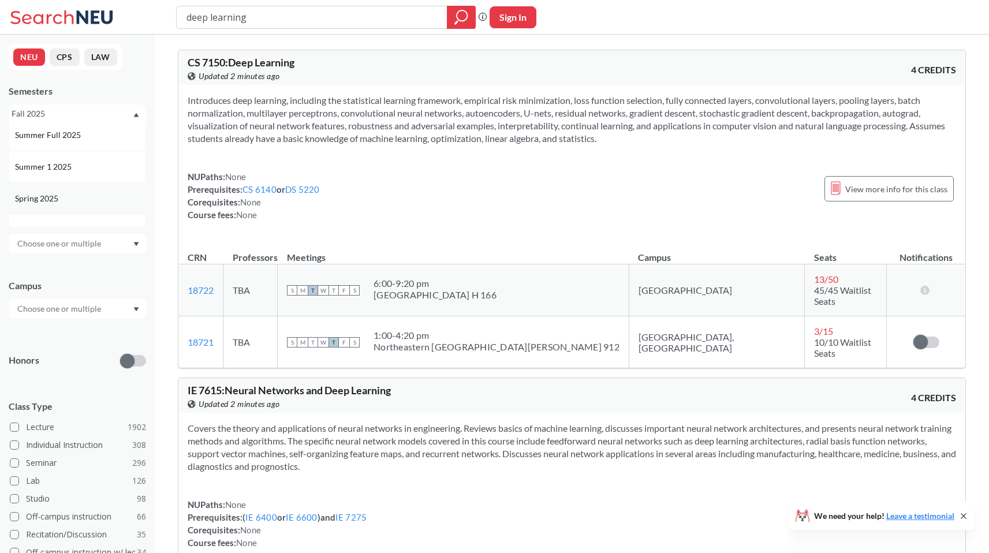
click at [81, 190] on div "Spring 2025" at bounding box center [77, 198] width 137 height 32
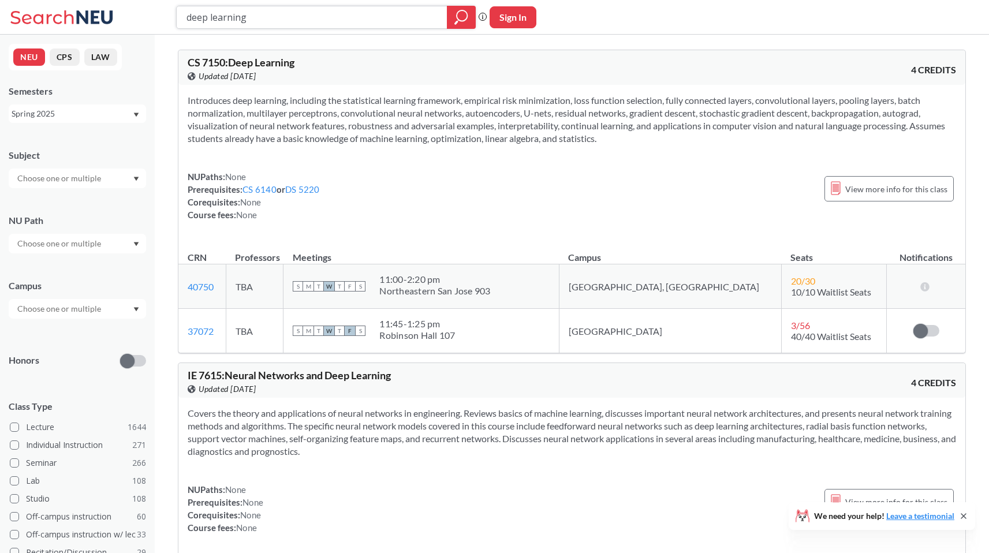
click at [207, 14] on input "deep learning" at bounding box center [311, 18] width 253 height 20
paste input "Computer Vision"
type input "Computer Vision"
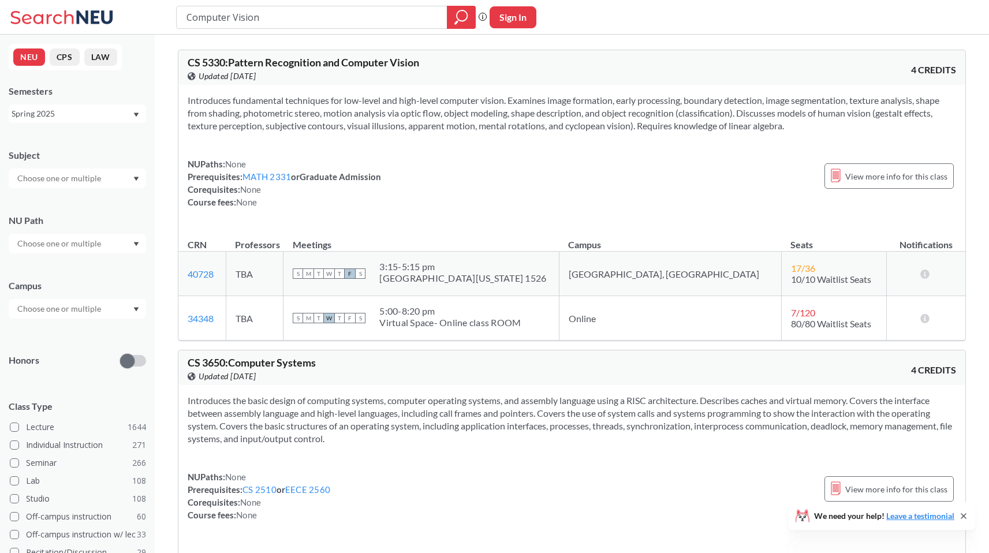
click at [52, 122] on div "Spring 2025" at bounding box center [77, 113] width 137 height 18
click at [69, 138] on div "Fall 2025" at bounding box center [80, 139] width 130 height 13
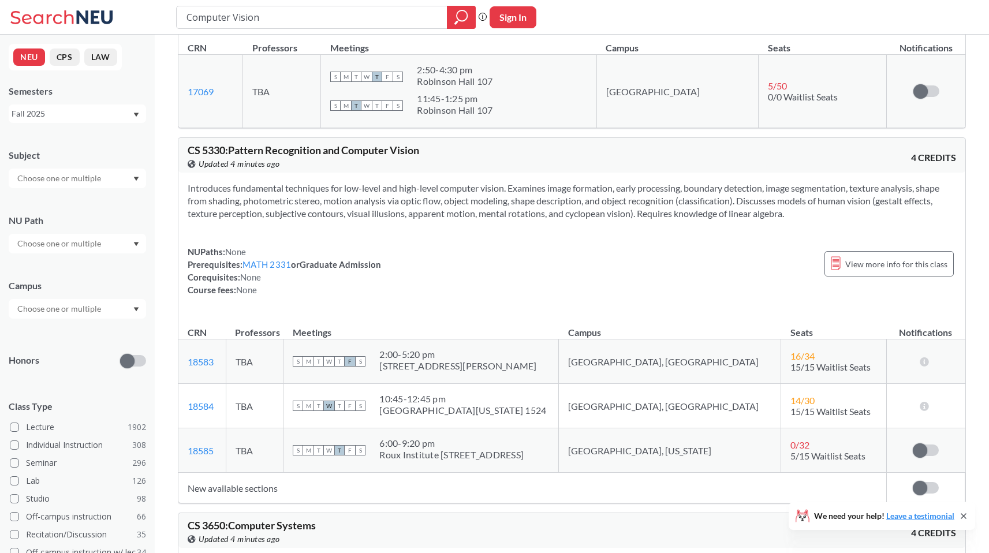
scroll to position [750, 0]
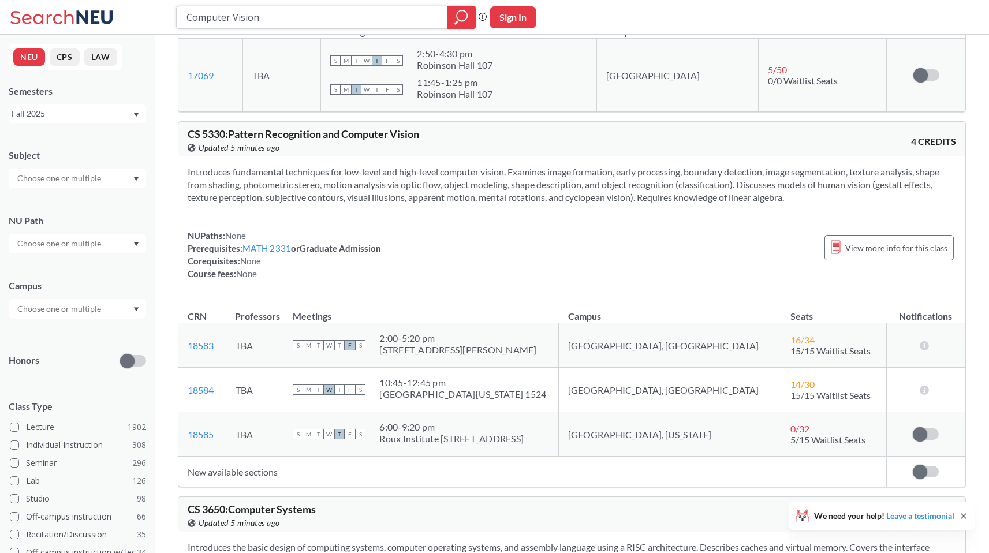
click at [212, 16] on input "Computer Vision" at bounding box center [311, 18] width 253 height 20
click at [288, 136] on span "CS 5330 : Pattern Recognition and Computer Vision" at bounding box center [304, 134] width 232 height 13
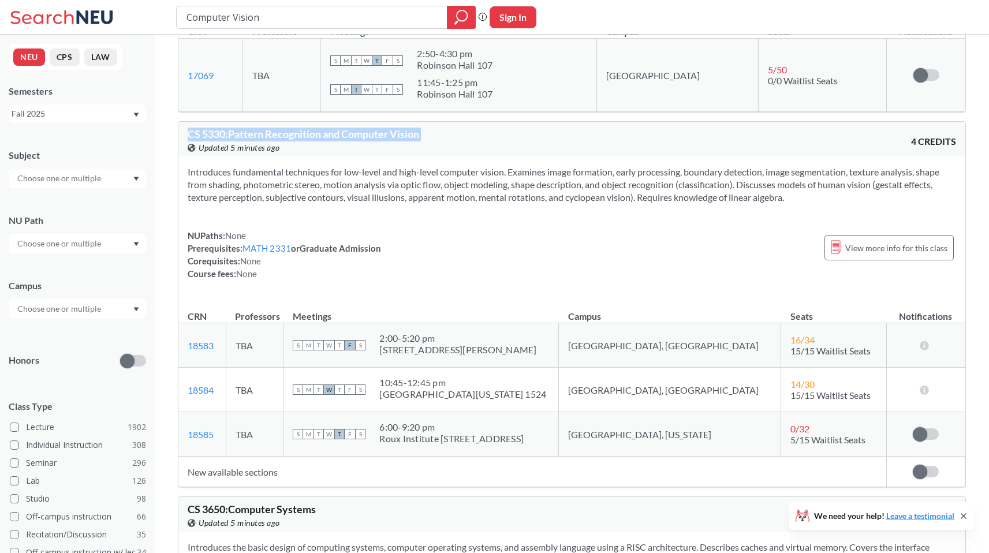
click at [288, 136] on span "CS 5330 : Pattern Recognition and Computer Vision" at bounding box center [304, 134] width 232 height 13
copy div "CS 5330 : Pattern Recognition and Computer Vision View this course on Banner."
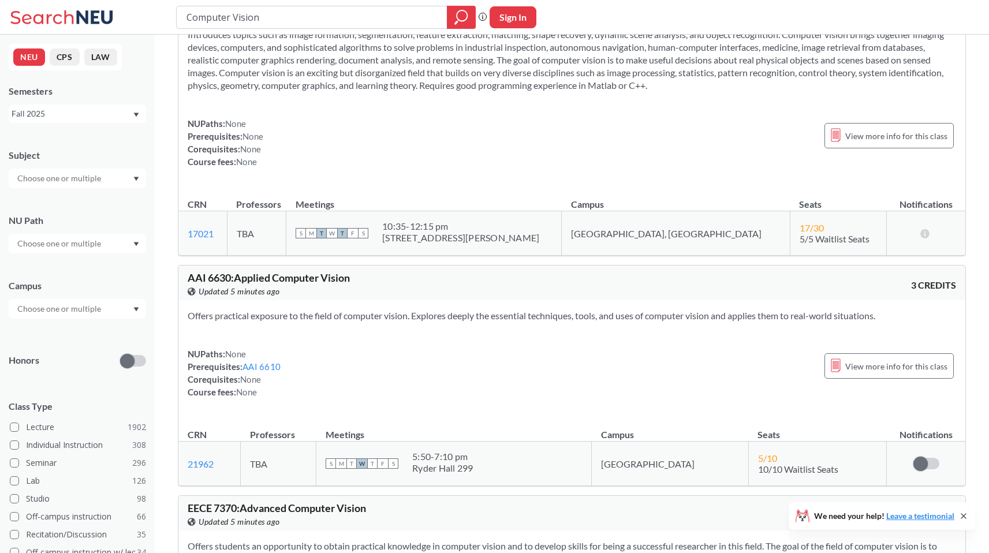
scroll to position [0, 0]
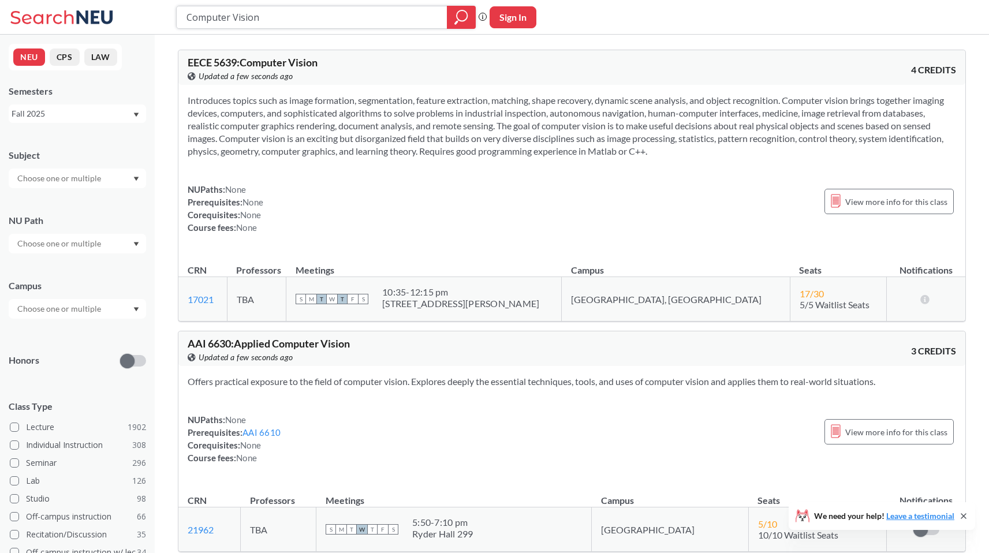
click at [200, 14] on input "Computer Vision" at bounding box center [311, 18] width 253 height 20
type input "time series"
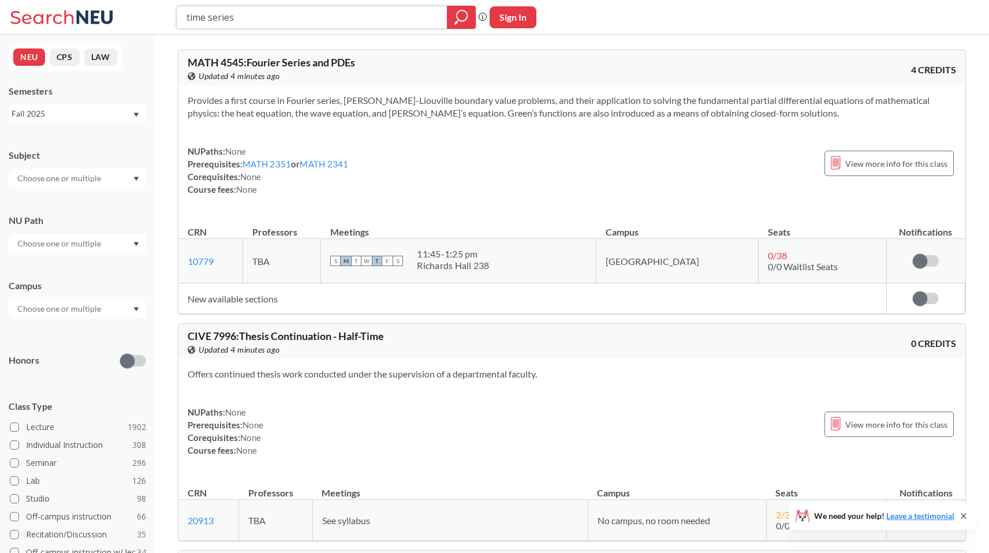
click at [232, 19] on input "time series" at bounding box center [311, 18] width 253 height 20
paste input "BINF 6310: Introduction to Bioinformatic"
type input "BINF 6310: Introduction to Bioinformatics"
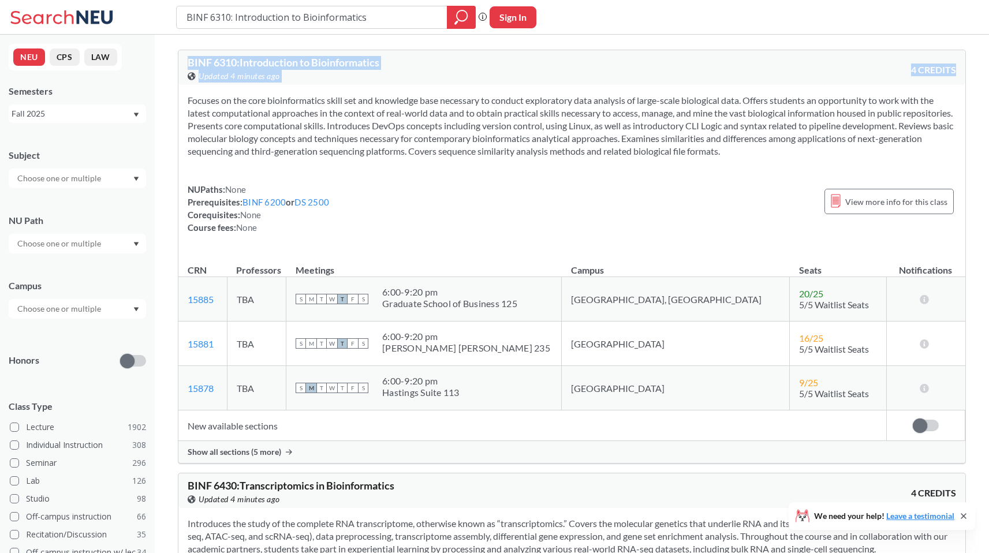
drag, startPoint x: 187, startPoint y: 58, endPoint x: 879, endPoint y: 164, distance: 699.7
click at [880, 164] on div "BINF 6310 : Introduction to Bioinformatics View this course on Banner. Updated …" at bounding box center [572, 257] width 788 height 414
copy div "BINF 6310 : Introduction to Bioinformatics View this course on Banner. Updated …"
click at [252, 20] on input "BINF 6310: Introduction to Bioinformatics" at bounding box center [311, 18] width 253 height 20
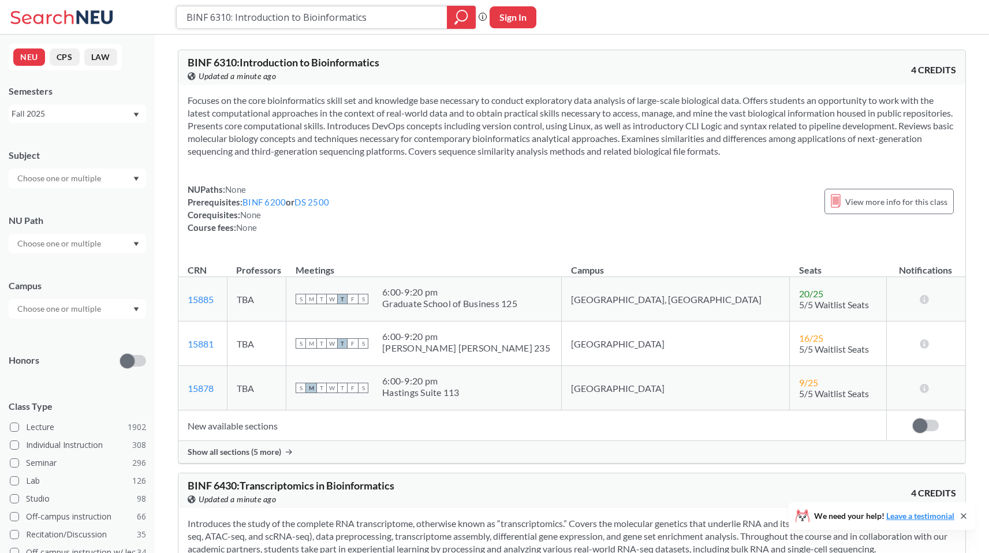
click at [252, 20] on input "BINF 6310: Introduction to Bioinformatics" at bounding box center [311, 18] width 253 height 20
paste input "CS 6620: Fundamentals of Cloud Computing"
type input "CS 6620: Fundamentals of Cloud Computing"
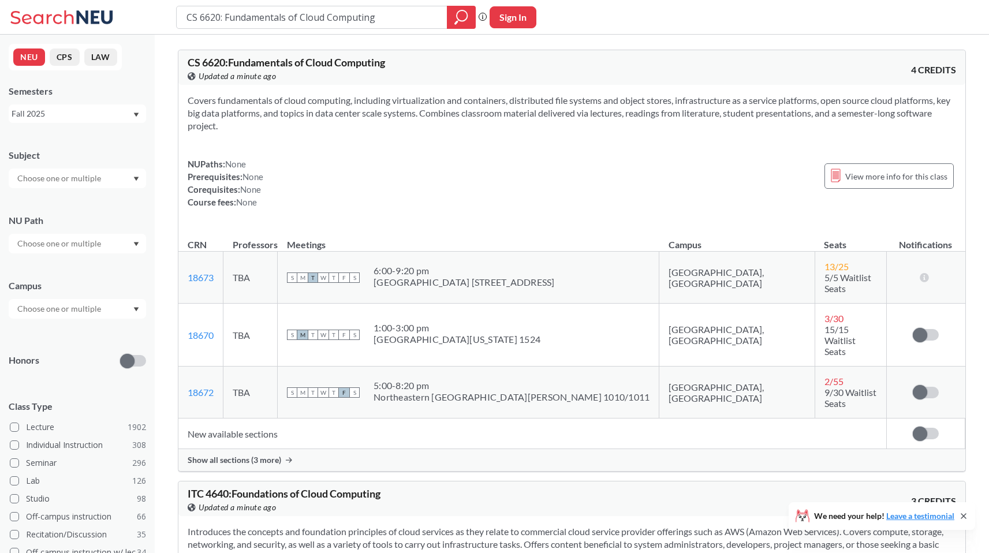
drag, startPoint x: 188, startPoint y: 64, endPoint x: 283, endPoint y: 129, distance: 115.5
click at [283, 129] on div "CS 6620 : Fundamentals of Cloud Computing View this course on Banner. Updated a…" at bounding box center [572, 261] width 788 height 422
copy div "CS 6620 : Fundamentals of Cloud Computing View this course on Banner. Updated a…"
click at [354, 9] on input "CS 6620: Fundamentals of Cloud Computing" at bounding box center [311, 18] width 253 height 20
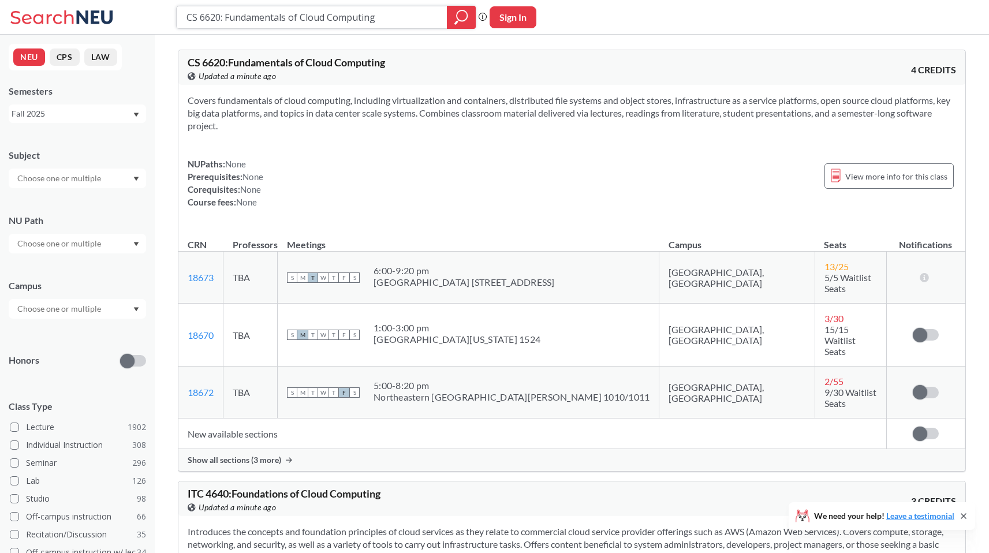
click at [354, 9] on input "CS 6620: Fundamentals of Cloud Computing" at bounding box center [311, 18] width 253 height 20
paste input "BINF 6310: Introduction to Bioinformatics"
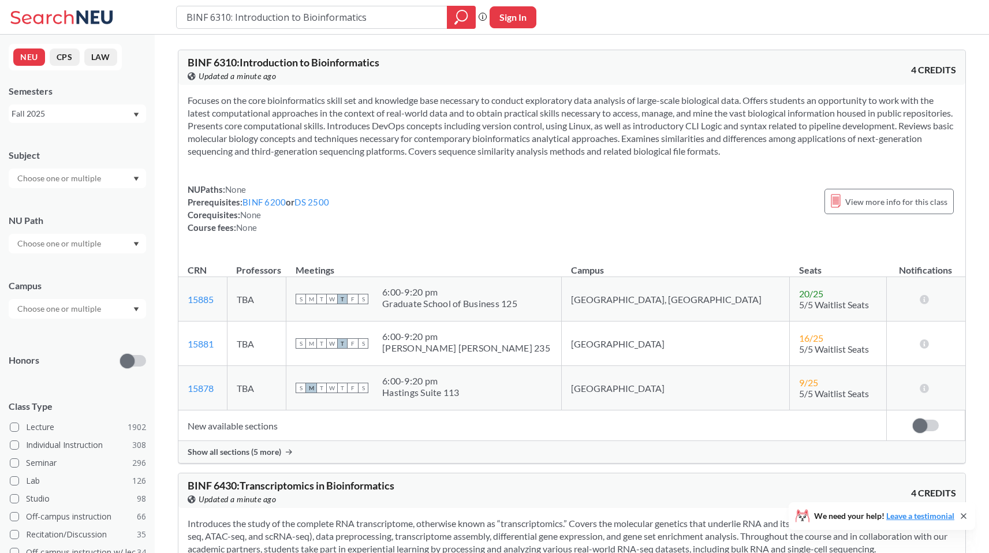
drag, startPoint x: 188, startPoint y: 59, endPoint x: 880, endPoint y: 154, distance: 698.6
click at [880, 154] on div "BINF 6310 : Introduction to Bioinformatics View this course on Banner. Updated …" at bounding box center [572, 257] width 788 height 414
copy div "BINF 6310 : Introduction to Bioinformatics View this course on Banner. Updated …"
click at [337, 13] on input "BINF 6310: Introduction to Bioinformatics" at bounding box center [311, 18] width 253 height 20
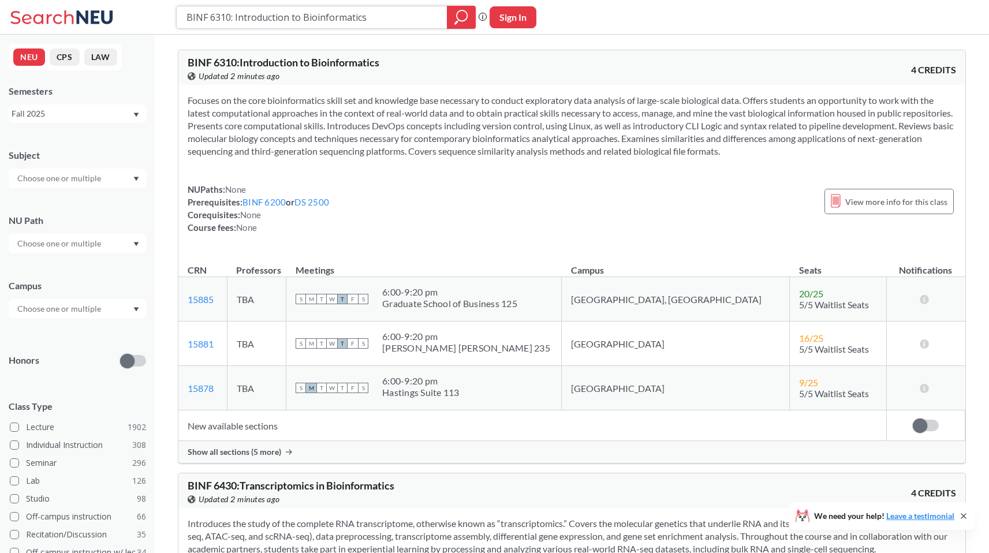
click at [337, 13] on input "BINF 6310: Introduction to Bioinformatics" at bounding box center [311, 18] width 253 height 20
paste input "MATH 3535: Numerical Methods with Applications to Differential Equation"
type input "MATH 3535: Numerical Methods with Applications to Differential Equations"
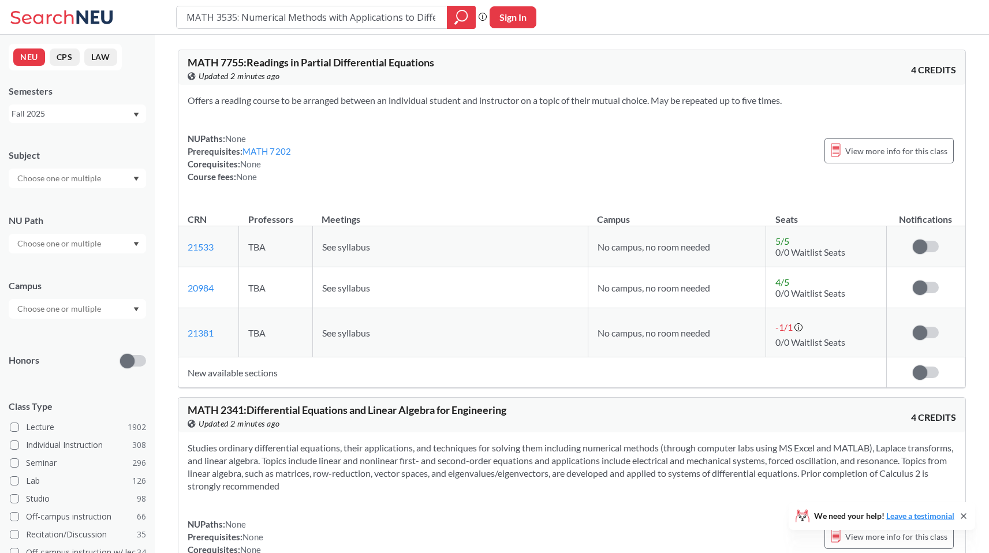
click at [64, 117] on div "Fall 2025" at bounding box center [72, 113] width 121 height 13
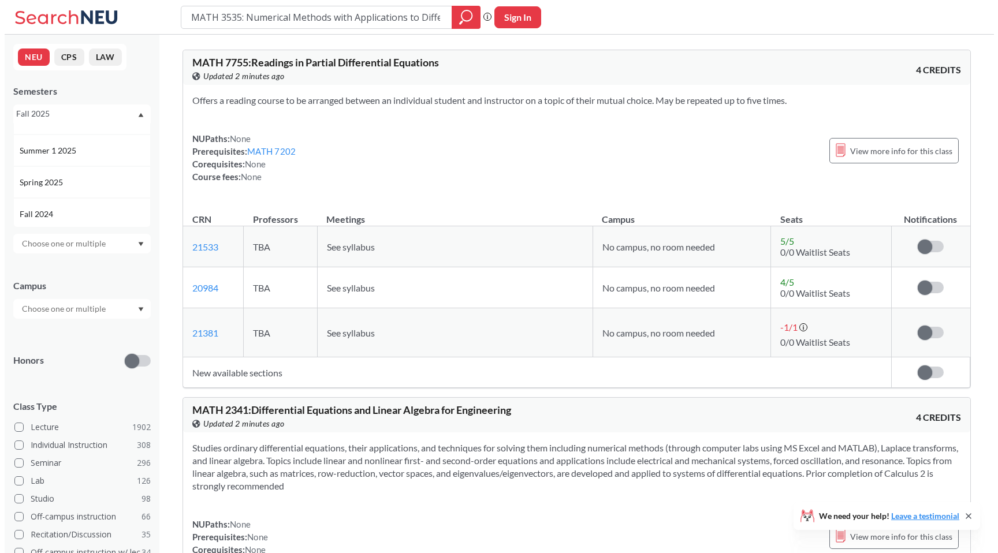
scroll to position [91, 0]
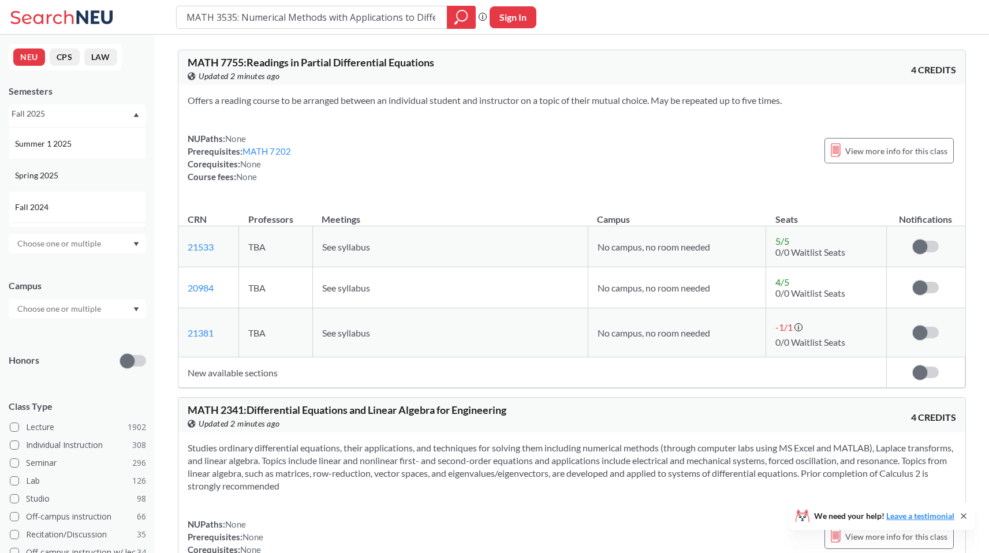
click at [73, 172] on div "Spring 2025" at bounding box center [80, 175] width 130 height 13
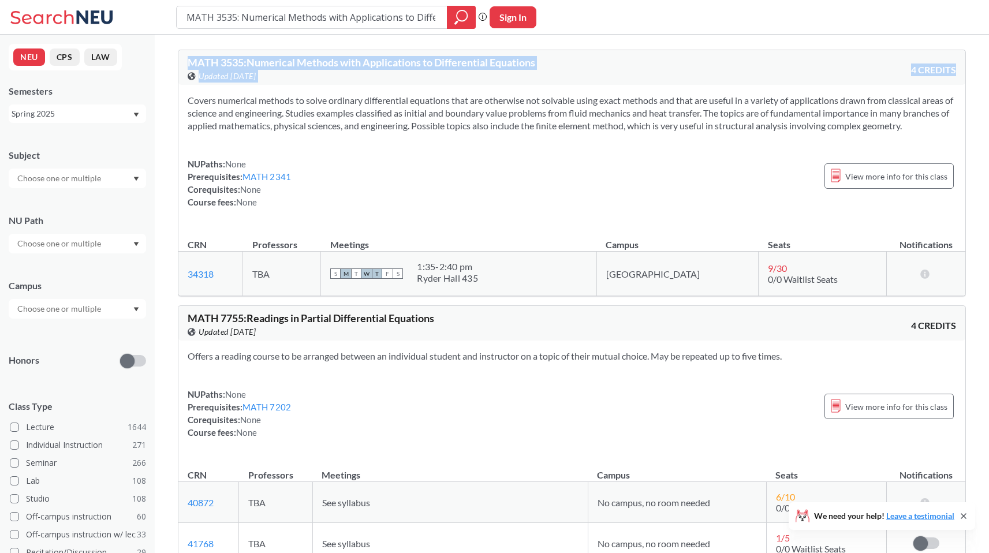
drag, startPoint x: 188, startPoint y: 59, endPoint x: 263, endPoint y: 150, distance: 117.7
click at [263, 150] on div "MATH 3535 : Numerical Methods with Applications to Differential Equations View …" at bounding box center [572, 173] width 788 height 247
copy div "MATH 3535 : Numerical Methods with Applications to Differential Equations View …"
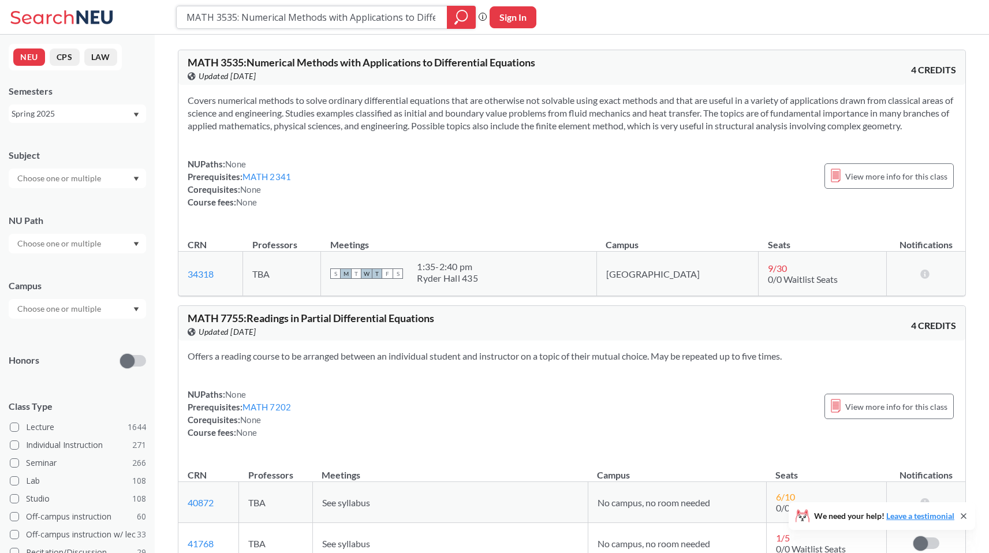
click at [319, 19] on input "MATH 3535: Numerical Methods with Applications to Differential Equations" at bounding box center [311, 18] width 253 height 20
paste input "CS 5330: Pattern Recognition and Computer Vision"
type input "CS 5330: Pattern Recognition and Computer Vision"
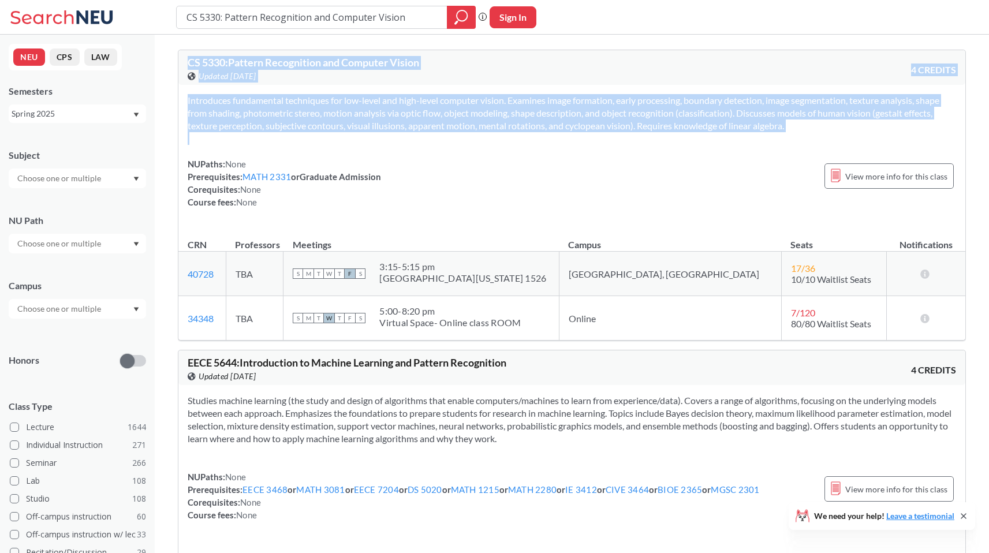
drag, startPoint x: 186, startPoint y: 57, endPoint x: 410, endPoint y: 148, distance: 241.3
click at [410, 148] on div "CS 5330 : Pattern Recognition and Computer Vision View this course on Banner. U…" at bounding box center [572, 195] width 788 height 291
copy div "CS 5330 : Pattern Recognition and Computer Vision View this course on Banner. U…"
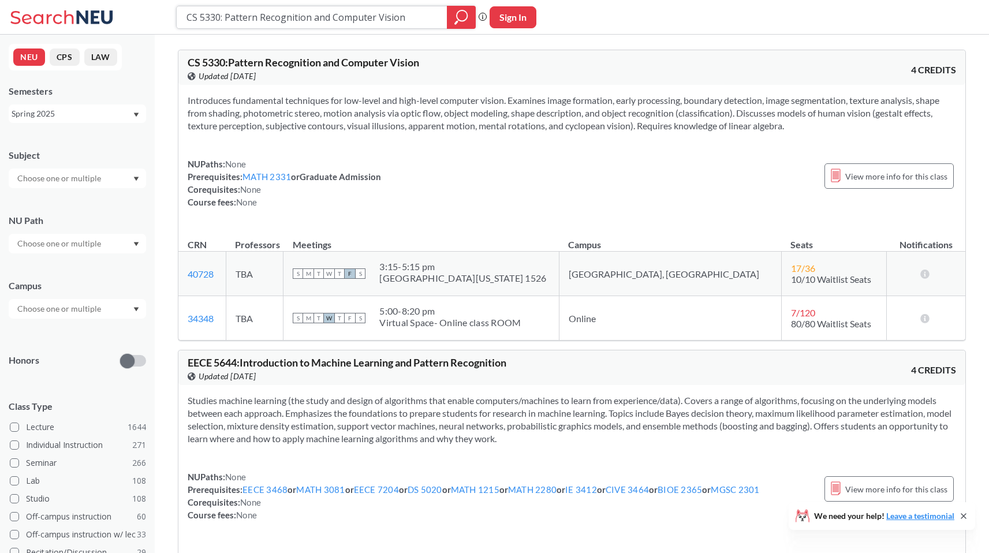
click at [333, 23] on input "CS 5330: Pattern Recognition and Computer Vision" at bounding box center [311, 18] width 253 height 20
paste input "BIOL 5591 Advanced Genomics"
type input "BIOL 5591 Advanced Genomics"
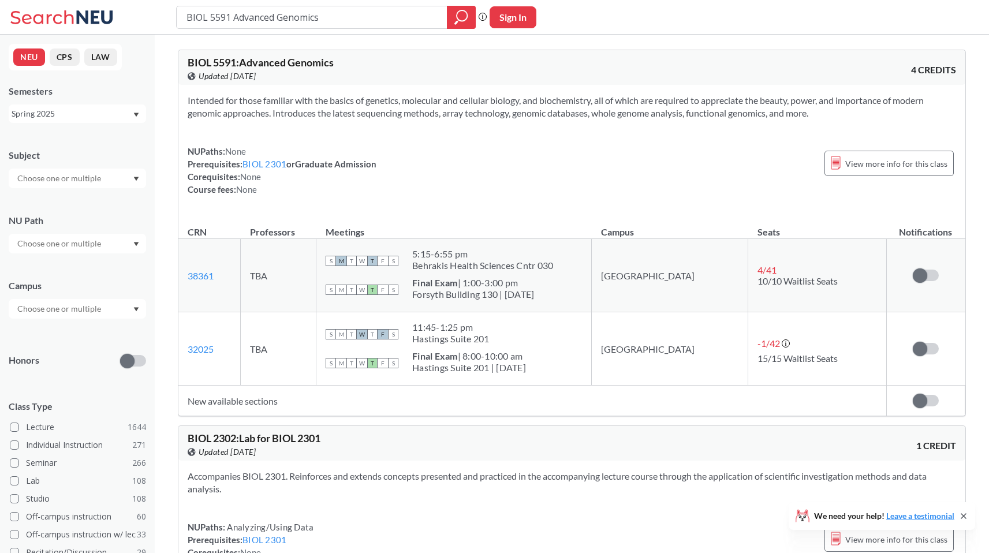
drag, startPoint x: 188, startPoint y: 58, endPoint x: 856, endPoint y: 113, distance: 670.2
click at [856, 113] on div "BIOL 5591 : Advanced Genomics View this course on Banner. Updated [DATE] 4 CRED…" at bounding box center [572, 233] width 788 height 367
copy div "BIOL 5591 : Advanced Genomics View this course on Banner. Updated [DATE] 4 CRED…"
click at [273, 16] on input "BIOL 5591 Advanced Genomics" at bounding box center [311, 18] width 253 height 20
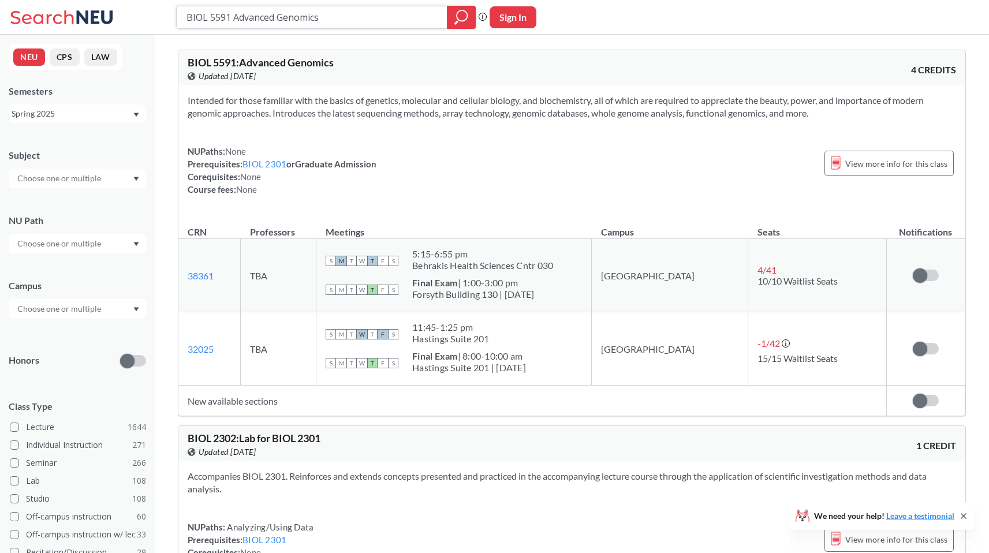
click at [273, 16] on input "BIOL 5591 Advanced Genomics" at bounding box center [311, 18] width 253 height 20
paste input "DS 4440 Practical Neural Network"
type input "DS 4440 Practical Neural Networks"
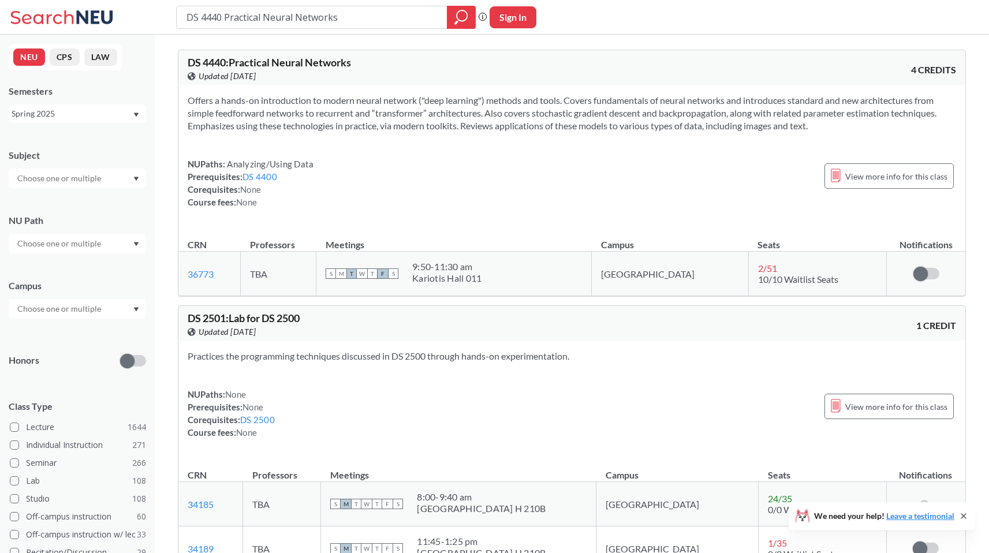
drag, startPoint x: 184, startPoint y: 58, endPoint x: 828, endPoint y: 125, distance: 647.1
click at [828, 125] on div "DS 4440 : Practical Neural Networks View this course on Banner. Updated [DATE] …" at bounding box center [572, 173] width 788 height 247
